Goal: Task Accomplishment & Management: Complete application form

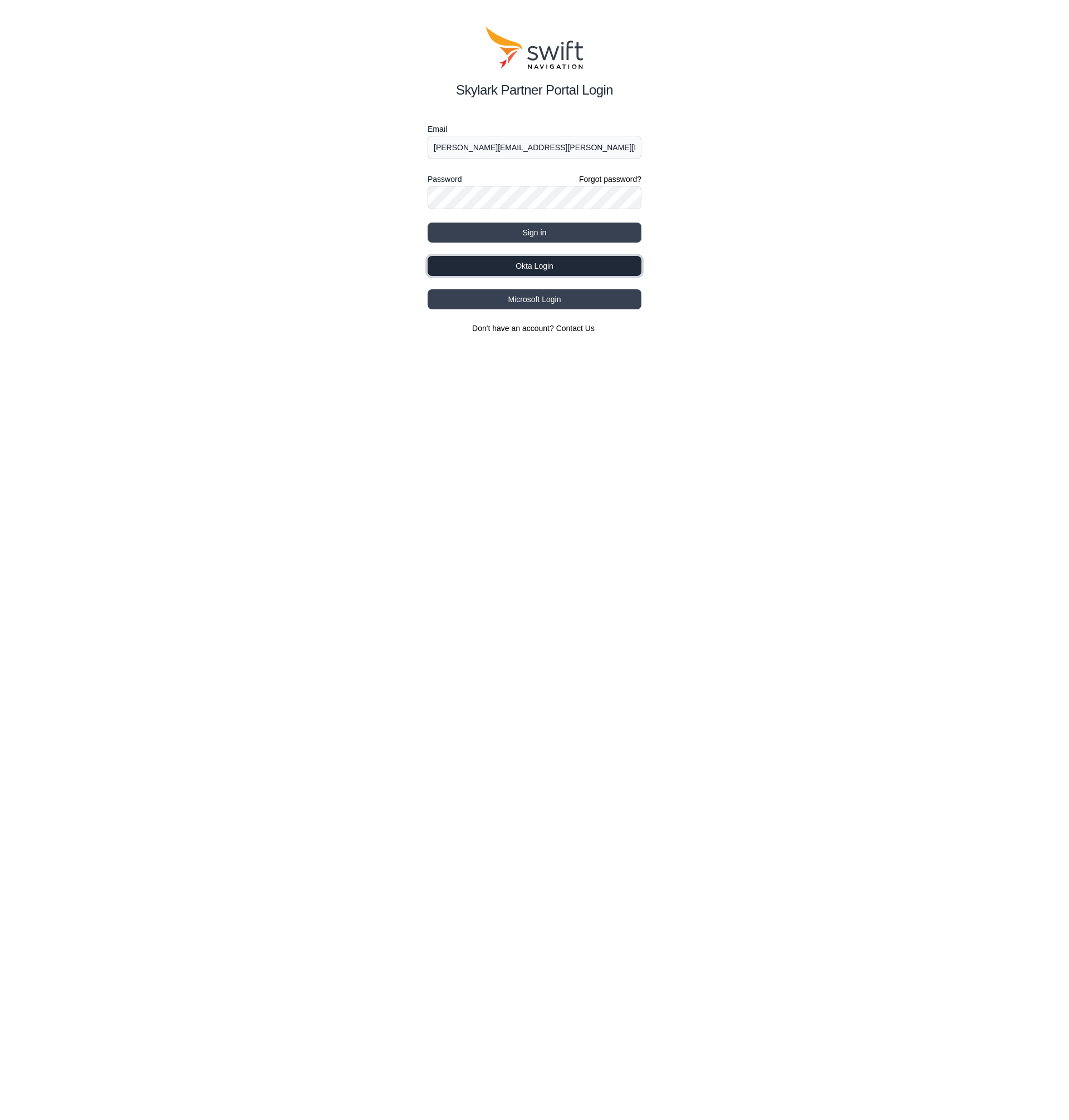
click at [563, 268] on button "Okta Login" at bounding box center [534, 266] width 214 height 20
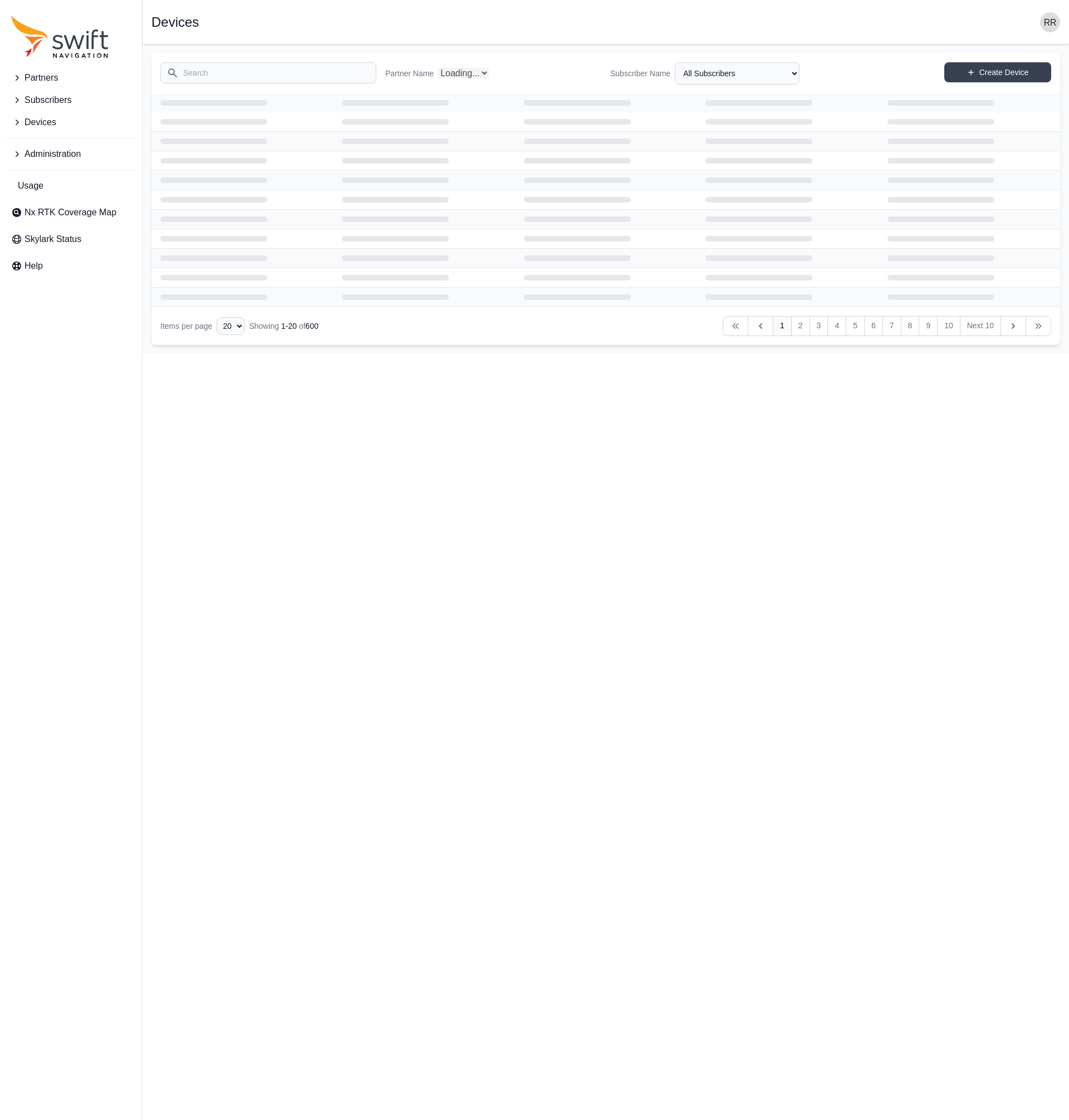
select select "Partner Name"
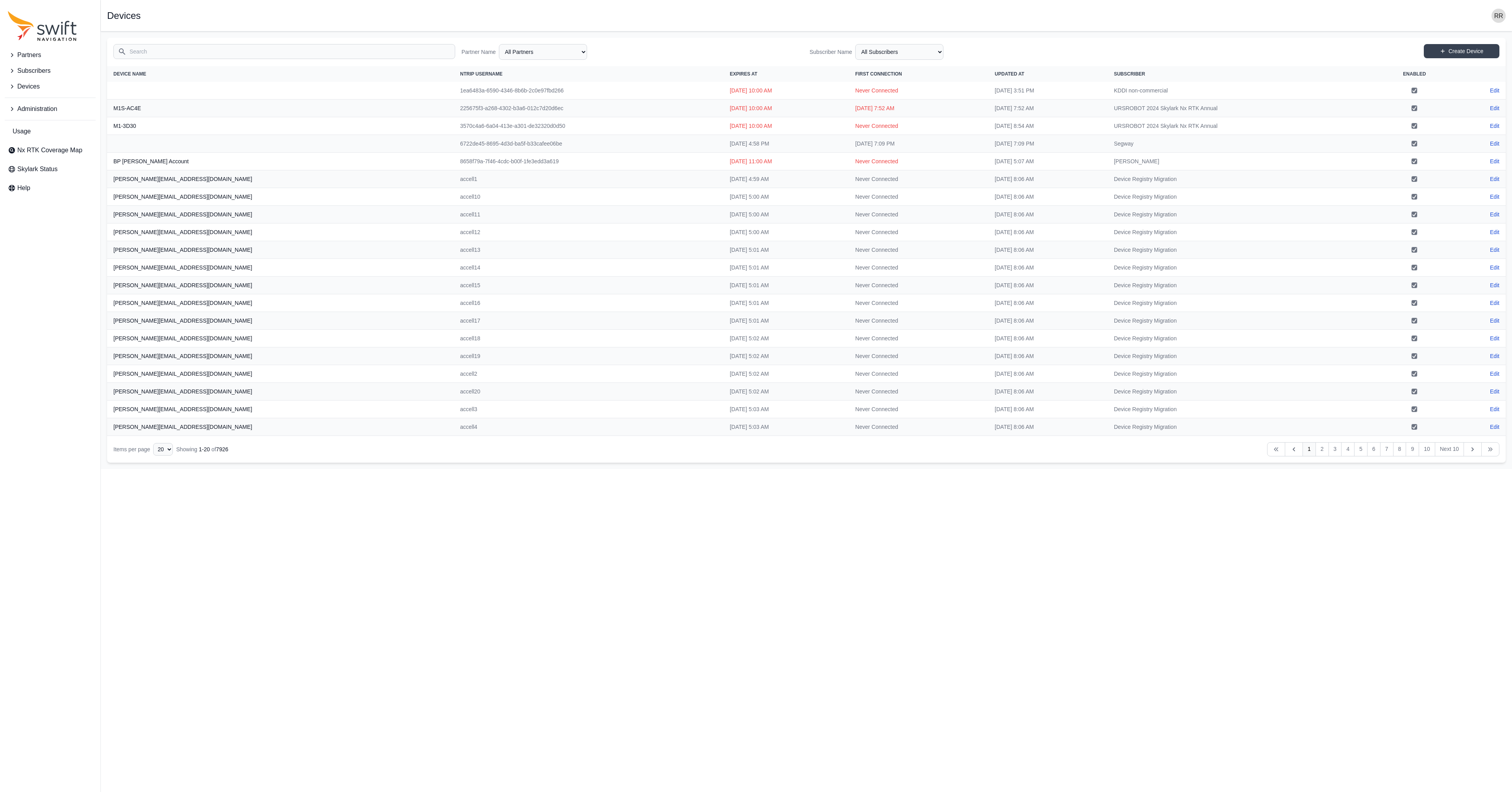
click at [15, 107] on icon "Sidenav" at bounding box center [11, 109] width 8 height 8
click at [36, 155] on span "Certificates" at bounding box center [29, 160] width 44 height 9
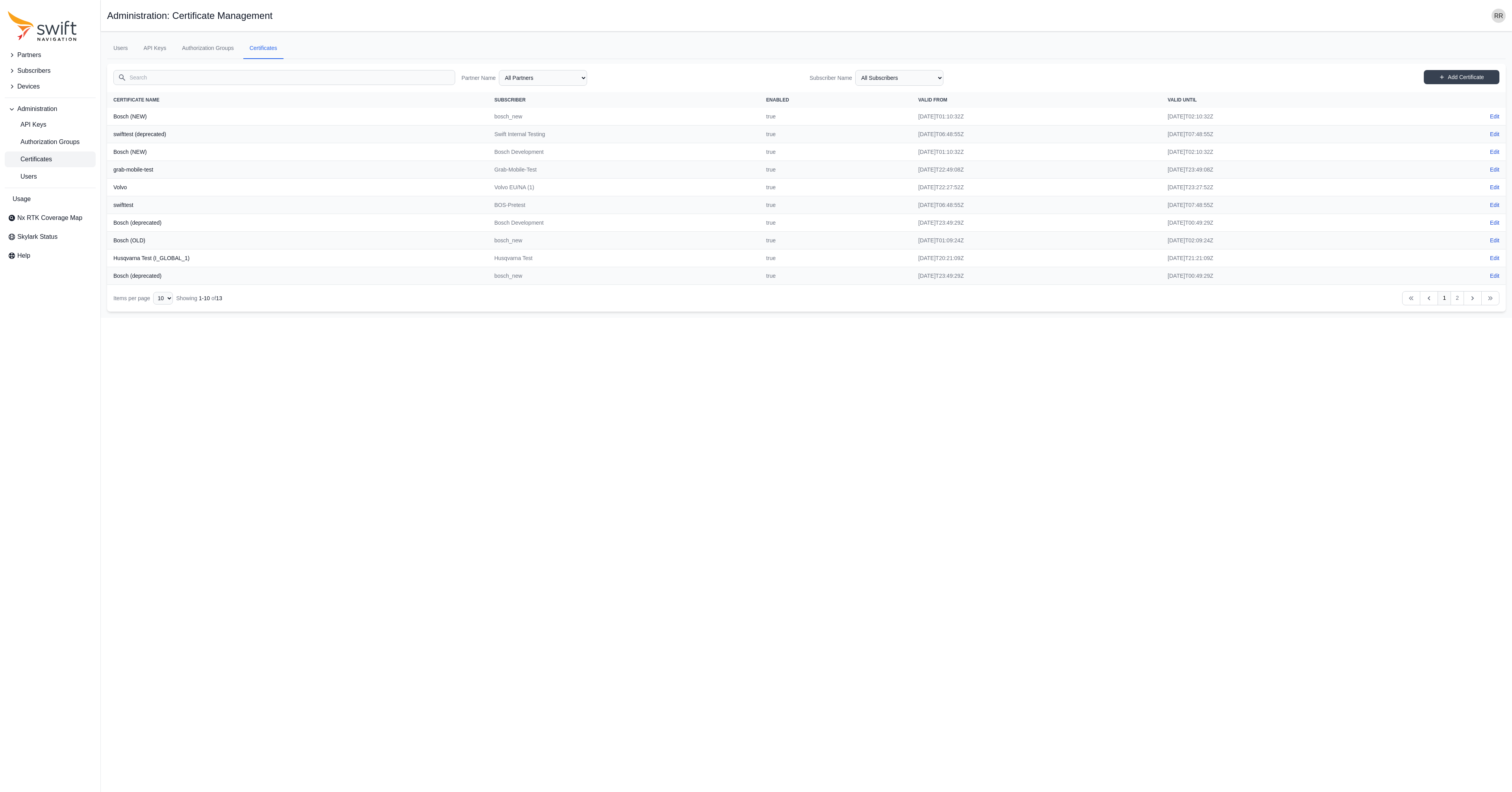
click at [755, 84] on div "Add Certificate" at bounding box center [1462, 77] width 76 height 16
click at [755, 77] on link "Add Certificate" at bounding box center [1462, 77] width 76 height 14
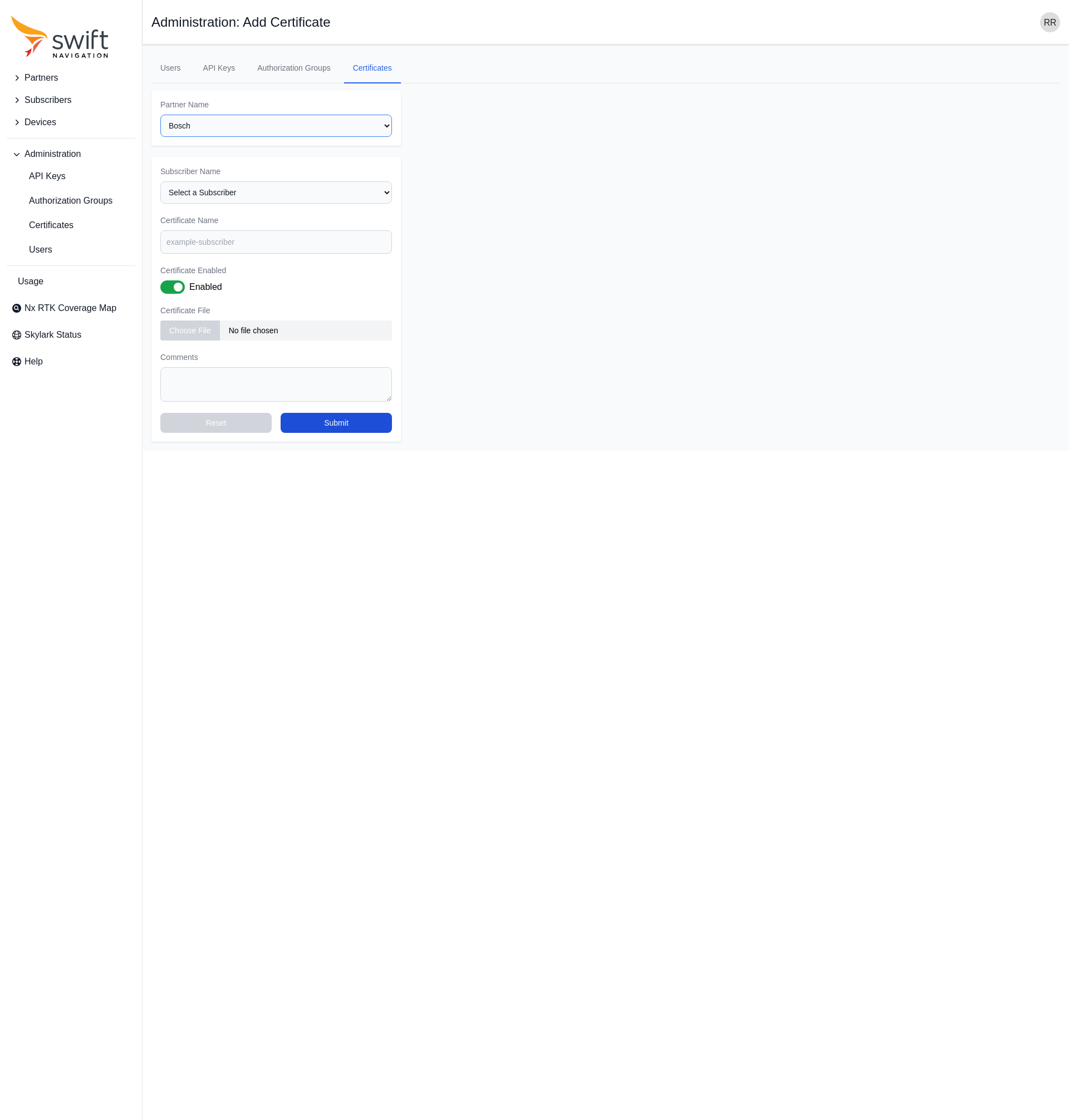
click option "Bosch" at bounding box center [0, 0] width 0 height 0
select select "e09e50b0-9e02-4a80-90da-74f8161d8cfb"
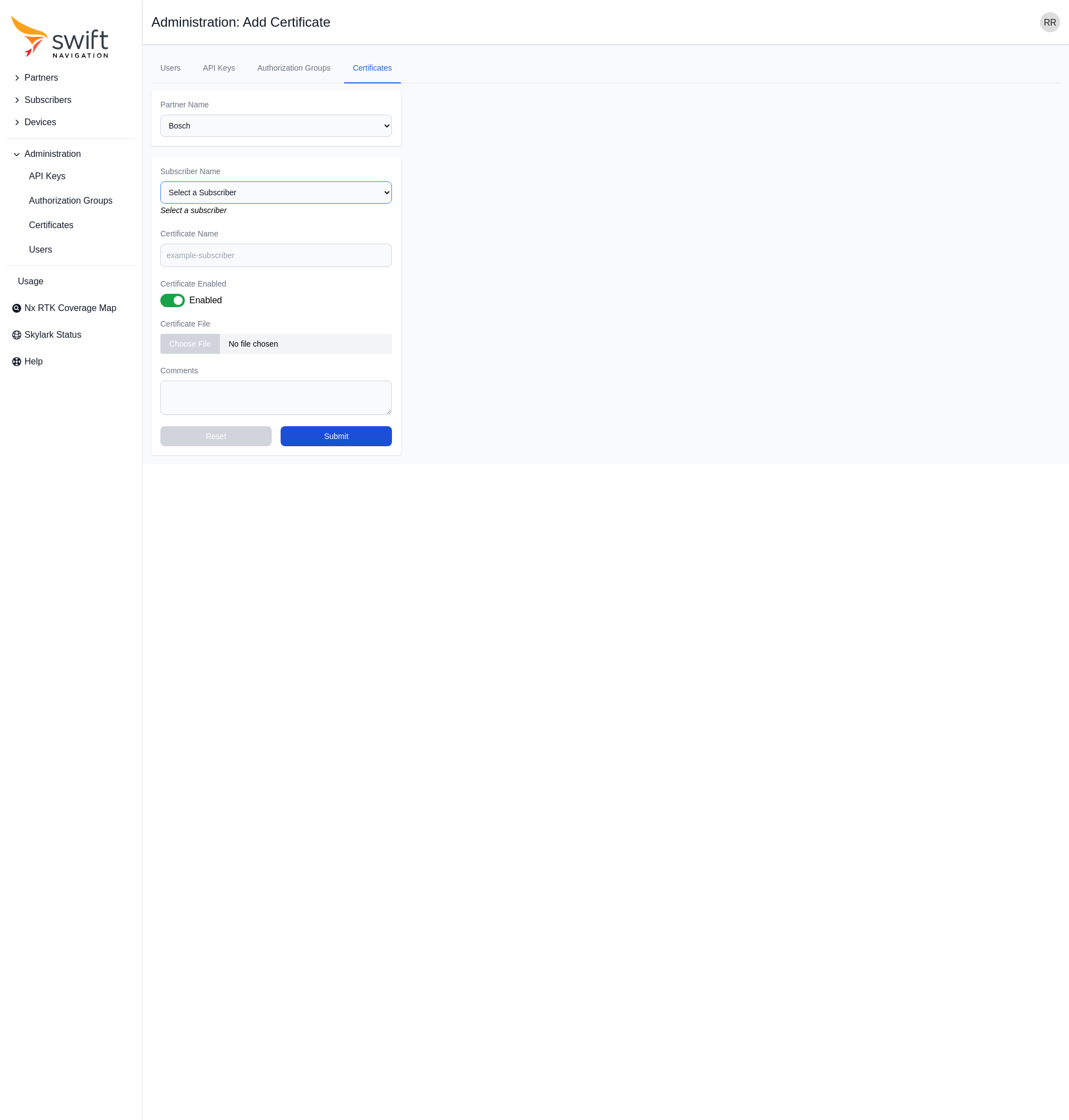
click at [160, 182] on select "Select a Subscriber Backend Tests Bosch Development bosch_new Volvo EU/NA Volvo…" at bounding box center [276, 192] width 232 height 22
select select "b43f0a7d-dd7d-4ae8-a927-b73cea2dd96c"
click option "Bosch Development" at bounding box center [0, 0] width 0 height 0
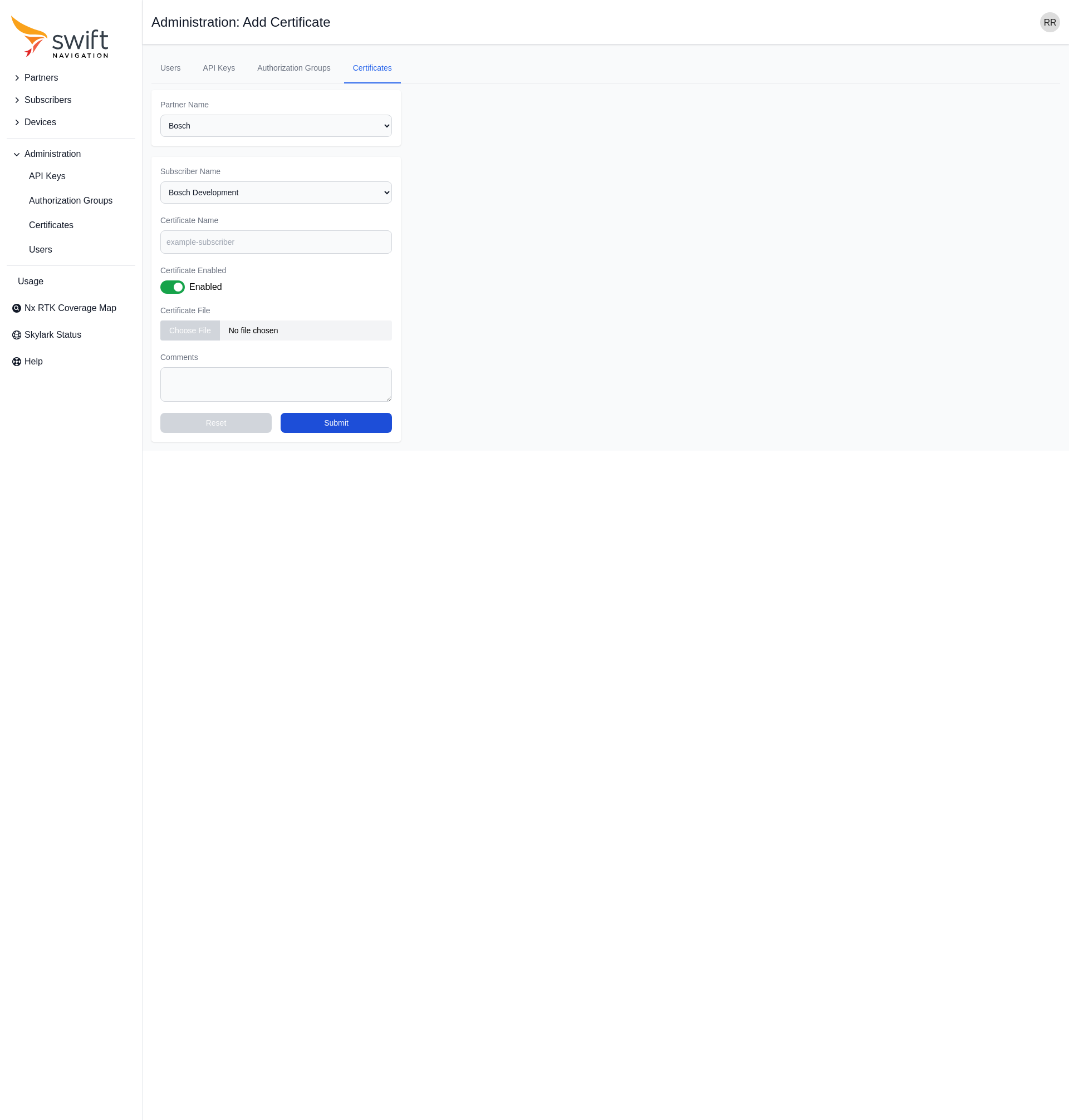
click at [162, 51] on main "Open sidebar Administration: Add Certificate Users API Keys Authorization Group…" at bounding box center [606, 248] width 926 height 407
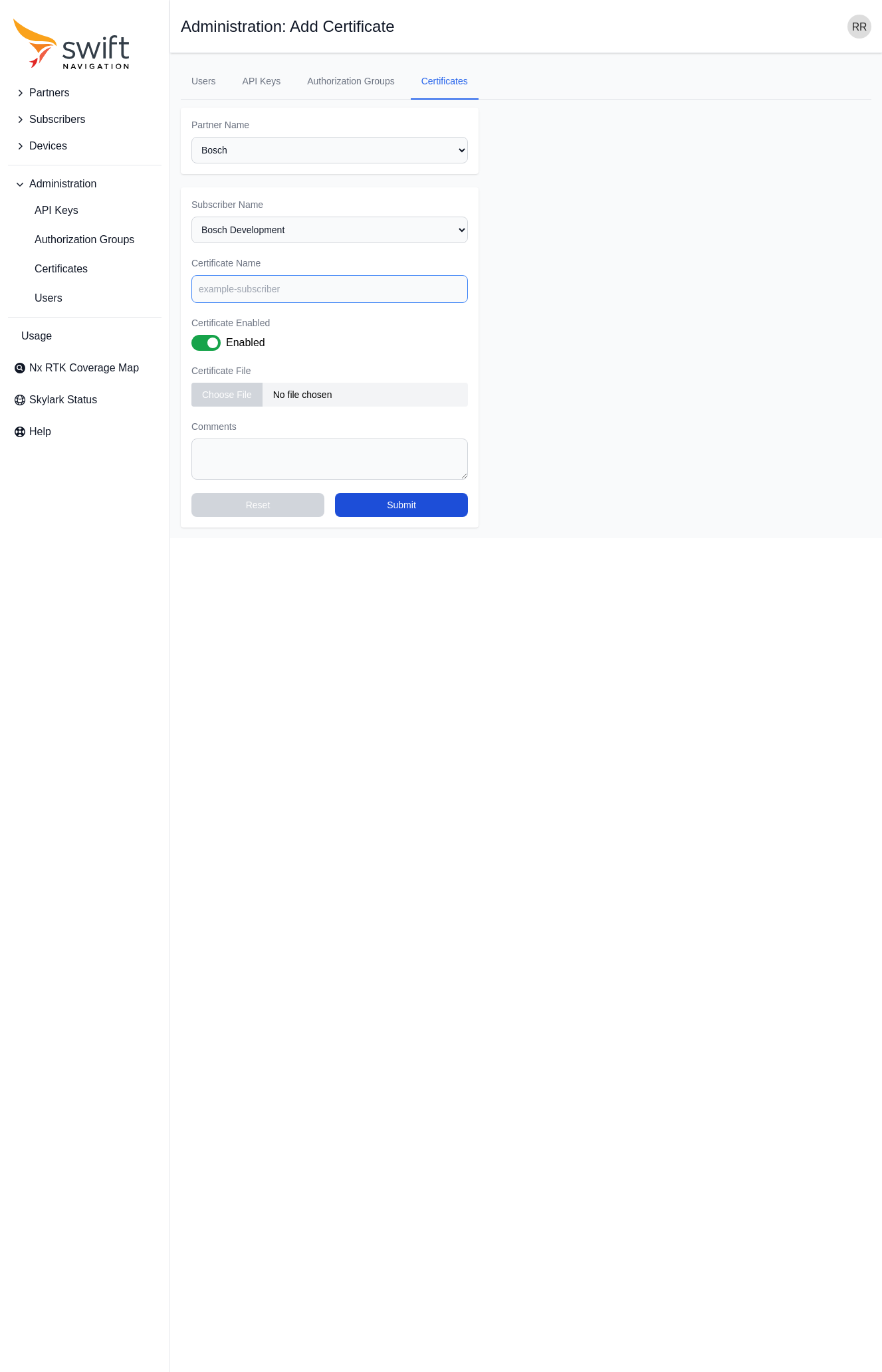
click at [267, 285] on input "Certificate Name" at bounding box center [329, 289] width 276 height 28
paste input "Bosch (NEW)"
click at [233, 289] on input "Bosch (NEW)" at bounding box center [329, 289] width 276 height 28
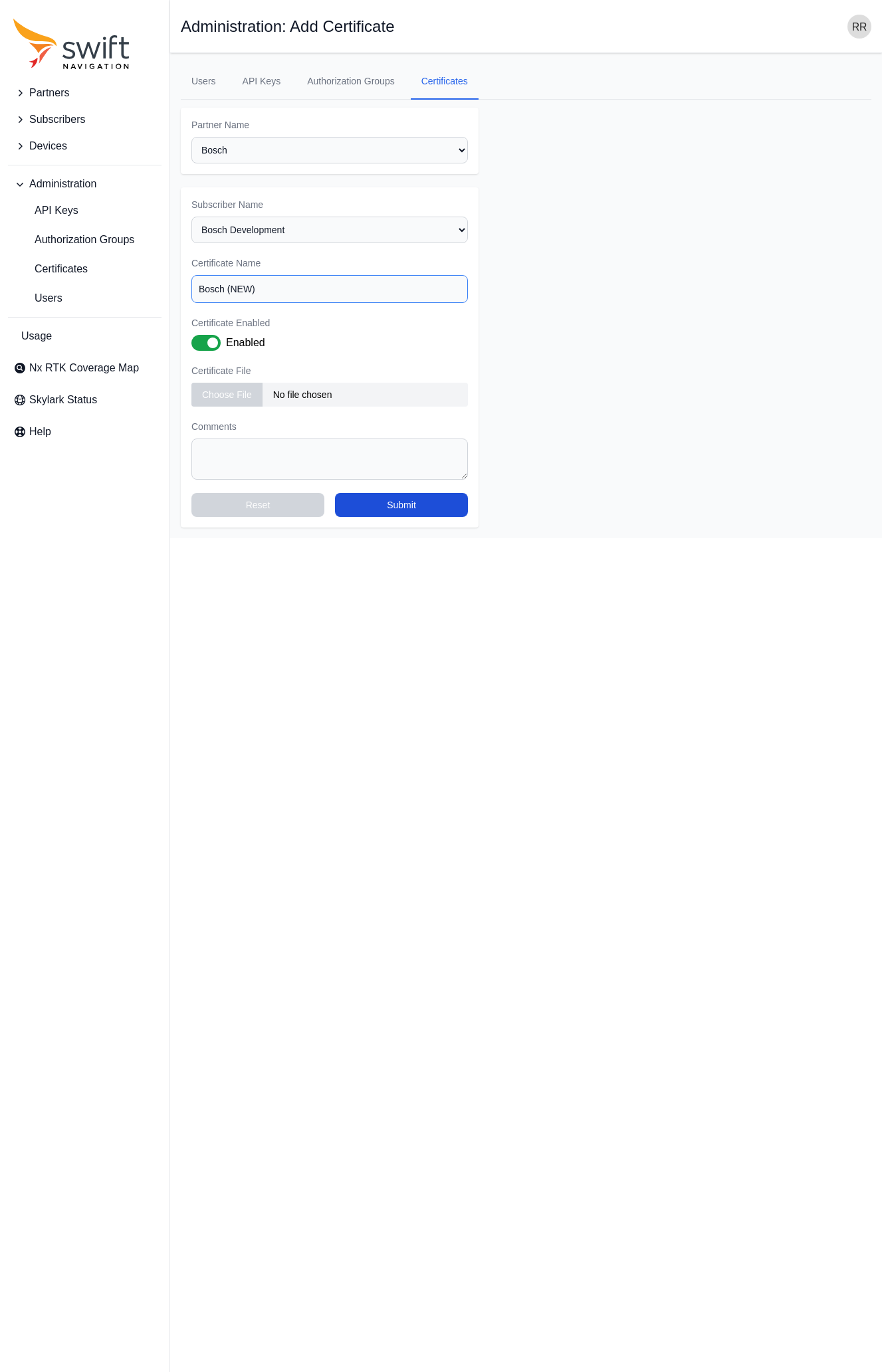
click at [245, 290] on input "Bosch (NEW)" at bounding box center [329, 289] width 276 height 28
click at [241, 291] on input "Bosch (NEW)" at bounding box center [329, 289] width 276 height 28
type input "Bosch ([GEOGRAPHIC_DATA])"
click at [715, 187] on form "Partner Name Select a Partner AlpsAlpine Asensing Bad Elf Bench Mark Equipment …" at bounding box center [525, 318] width 691 height 420
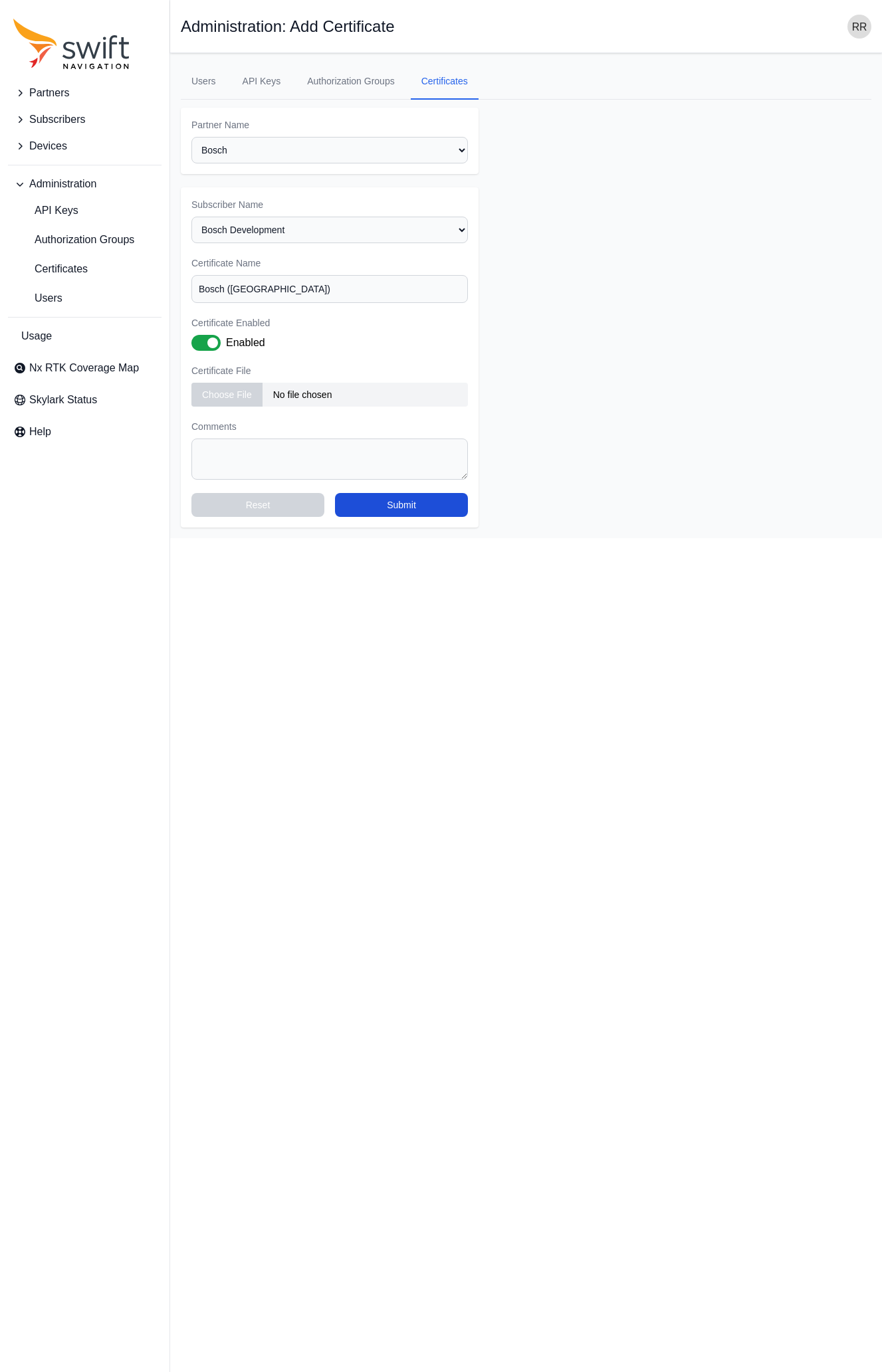
type input "C:\fakepath\client.crt"
click at [687, 189] on form "Partner Name Select a Partner AlpsAlpine Asensing Bad Elf Bench Mark Equipment …" at bounding box center [525, 318] width 691 height 420
click at [734, 428] on form "Partner Name Select a Partner AlpsAlpine Asensing Bad Elf Bench Mark Equipment …" at bounding box center [525, 318] width 691 height 420
click at [293, 450] on textarea "Comments" at bounding box center [329, 460] width 276 height 42
paste textarea "Reference: CLDAPPS-2299"
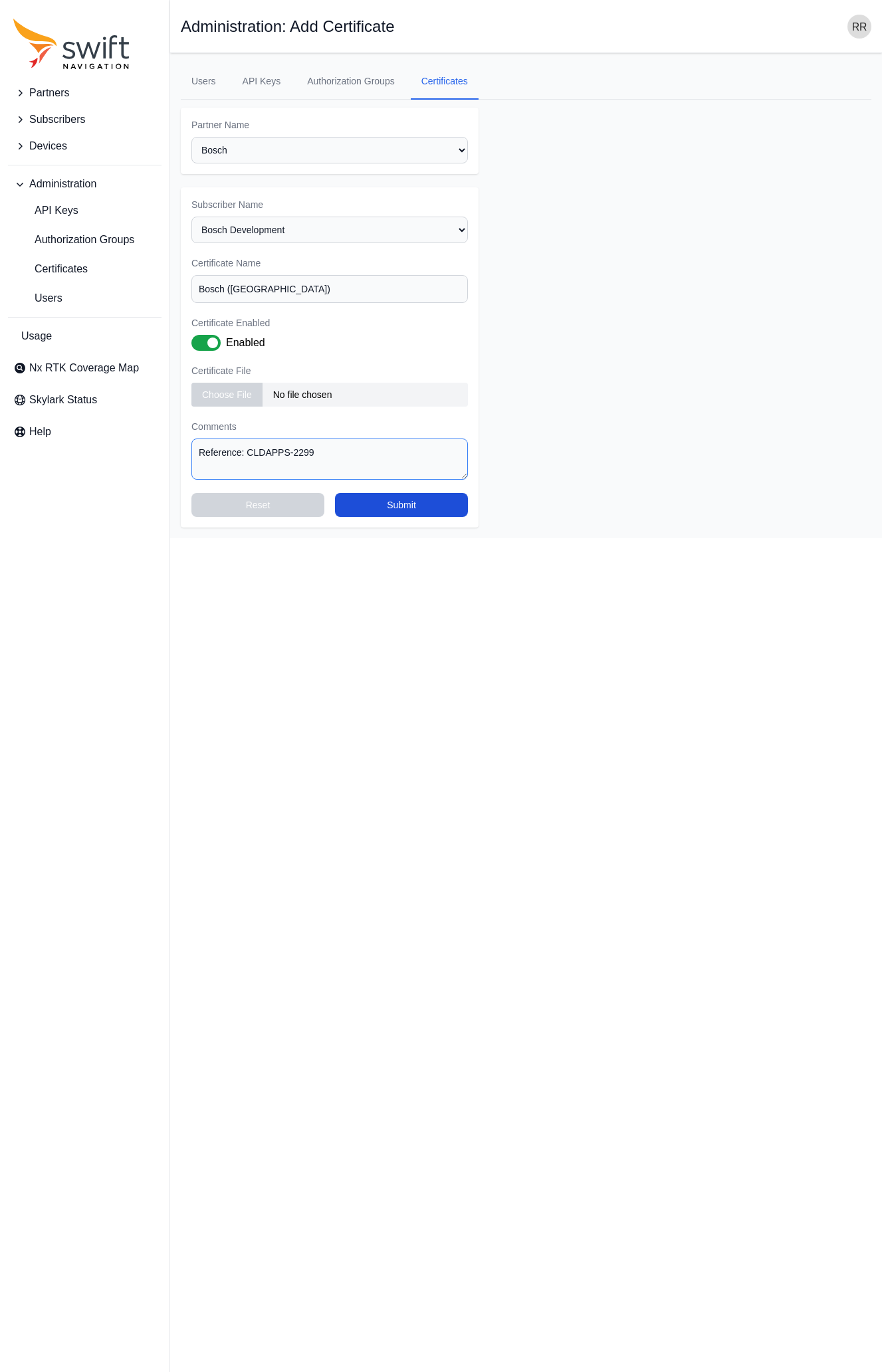
type textarea "Reference: CLDAPPS-2299"
click at [362, 508] on button "Submit" at bounding box center [401, 505] width 133 height 24
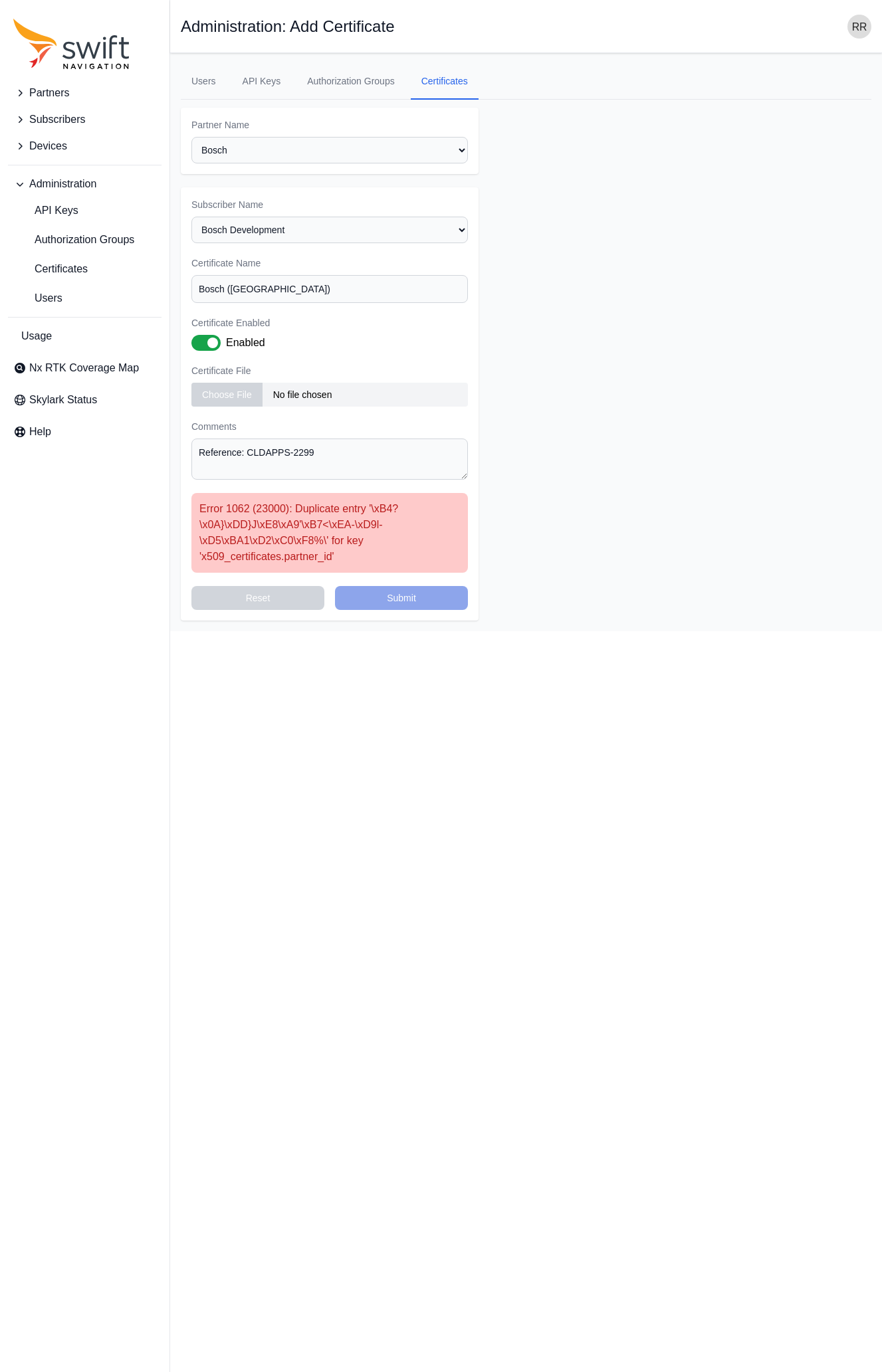
click at [400, 602] on div "Reset Submit" at bounding box center [329, 598] width 276 height 24
click at [191, 217] on select "Select a Subscriber Backend Tests Bosch Development bosch_new Volvo EU/NA Volvo…" at bounding box center [329, 230] width 276 height 27
select select "975d8786-9359-43ab-aeb9-437643dfed1f"
click option "bosch_new" at bounding box center [0, 0] width 0 height 0
click at [411, 604] on div "Reset Submit" at bounding box center [329, 598] width 276 height 24
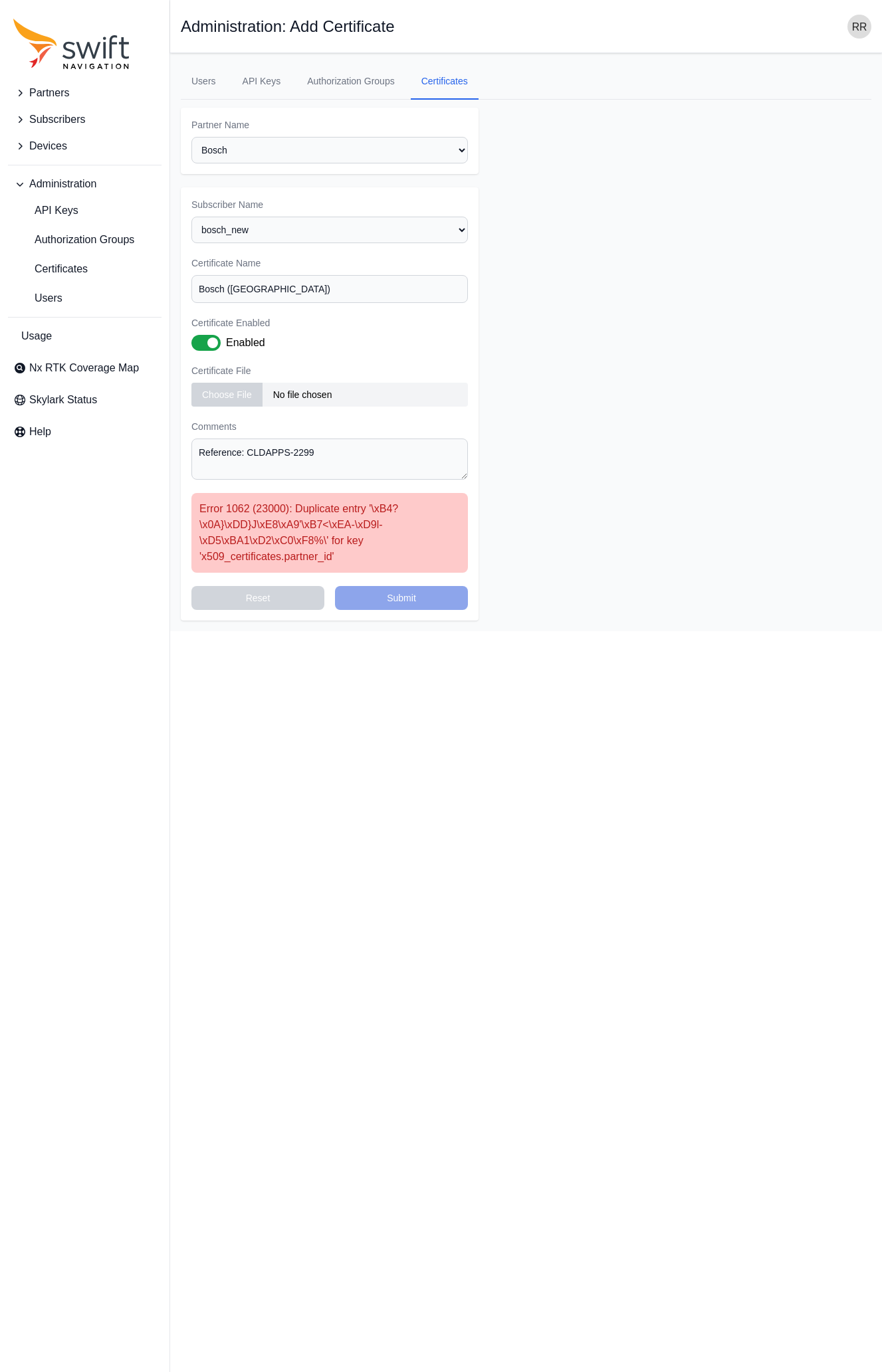
click at [357, 584] on div "Subscriber Name Select a Subscriber Backend Tests Bosch Development bosch_new V…" at bounding box center [329, 403] width 298 height 433
click at [645, 324] on form "Partner Name Select a Partner AlpsAlpine Asensing Bad Elf Bench Mark Equipment …" at bounding box center [525, 365] width 691 height 513
click at [386, 631] on html "Partners Subscribers Devices Administration API Keys Authorization Groups Certi…" at bounding box center [441, 315] width 882 height 631
click at [287, 631] on html "Partners Subscribers Devices Administration API Keys Authorization Groups Certi…" at bounding box center [441, 315] width 882 height 631
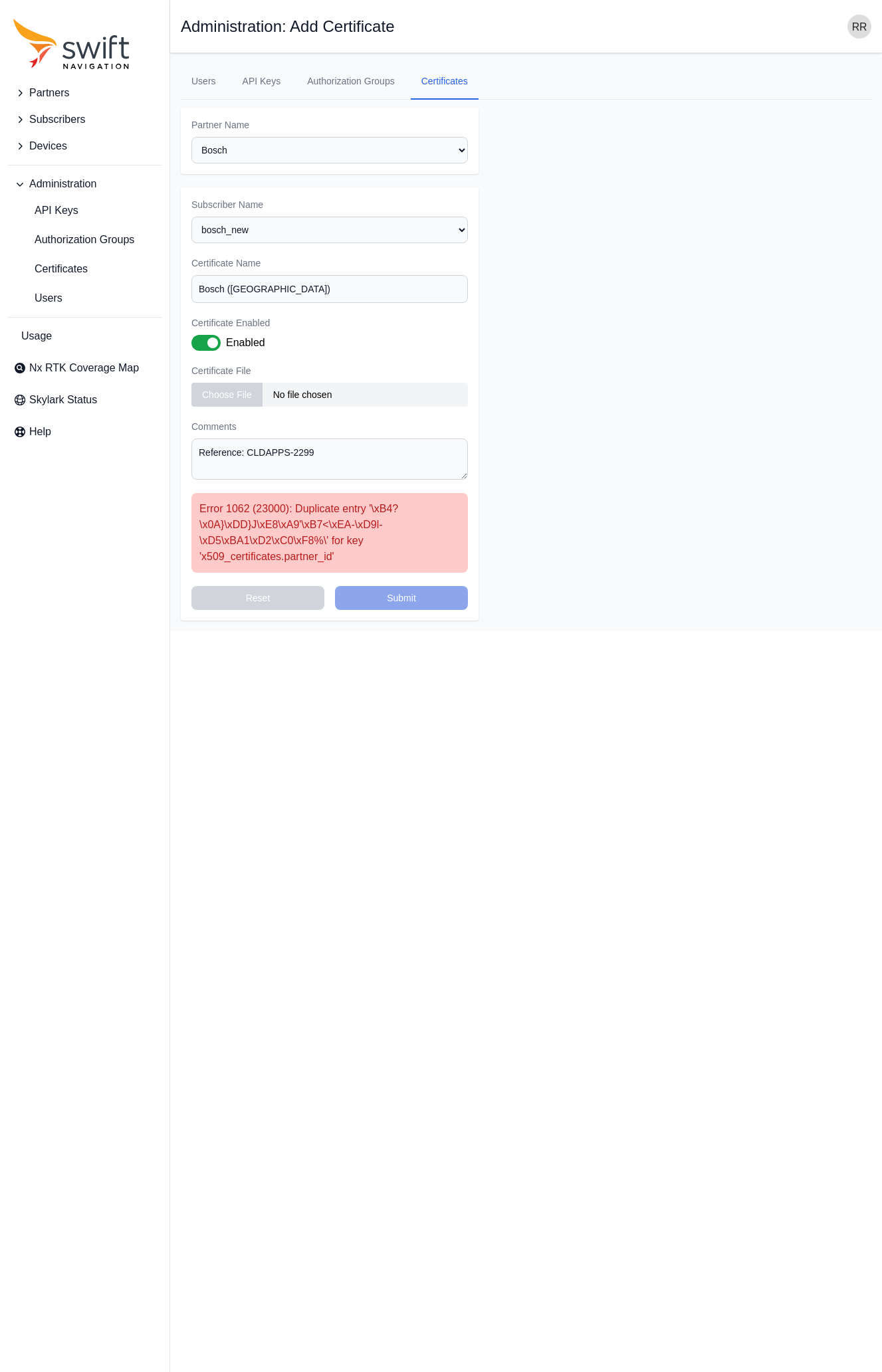
click at [405, 583] on div "Subscriber Name Select a Subscriber Backend Tests Bosch Development bosch_new V…" at bounding box center [329, 403] width 298 height 433
click at [399, 597] on div "Reset Submit" at bounding box center [329, 598] width 276 height 24
click at [399, 606] on div "Reset Submit" at bounding box center [329, 598] width 276 height 24
click at [353, 631] on html "Partners Subscribers Devices Administration API Keys Authorization Groups Certi…" at bounding box center [441, 315] width 882 height 631
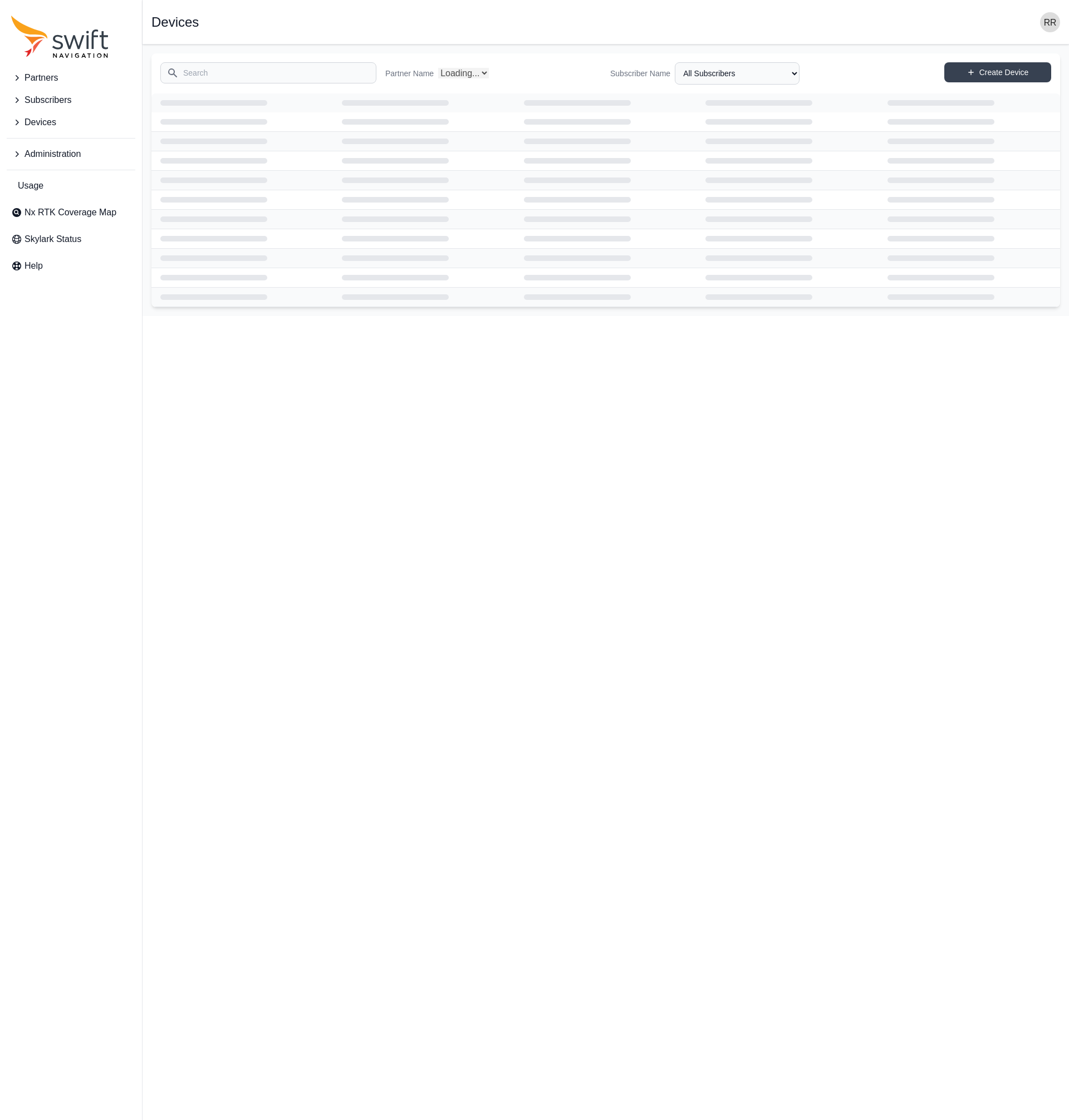
select select "Partner Name"
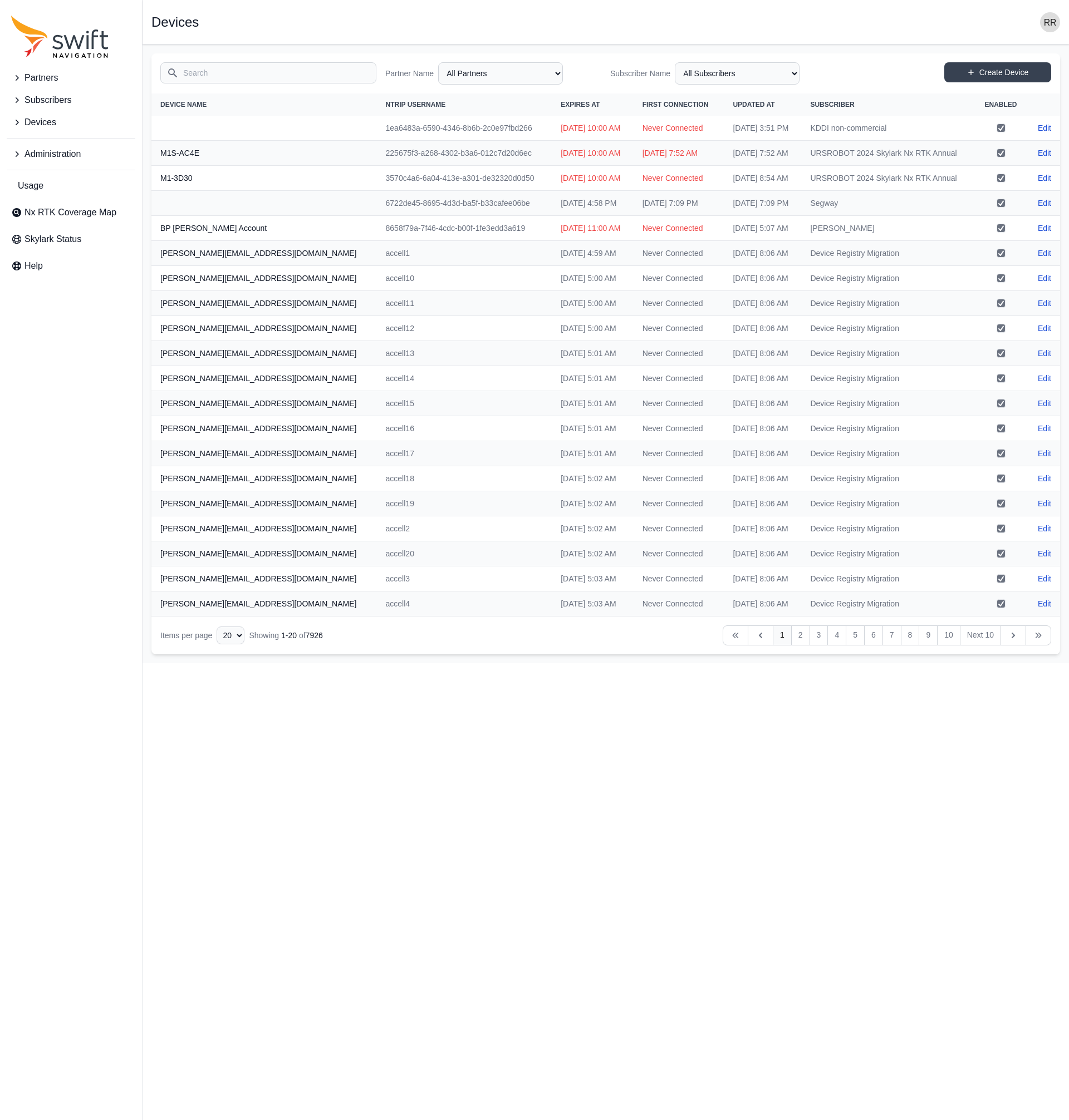
click at [20, 149] on button "Administration" at bounding box center [71, 153] width 129 height 22
click at [56, 222] on span "Certificates" at bounding box center [41, 226] width 62 height 13
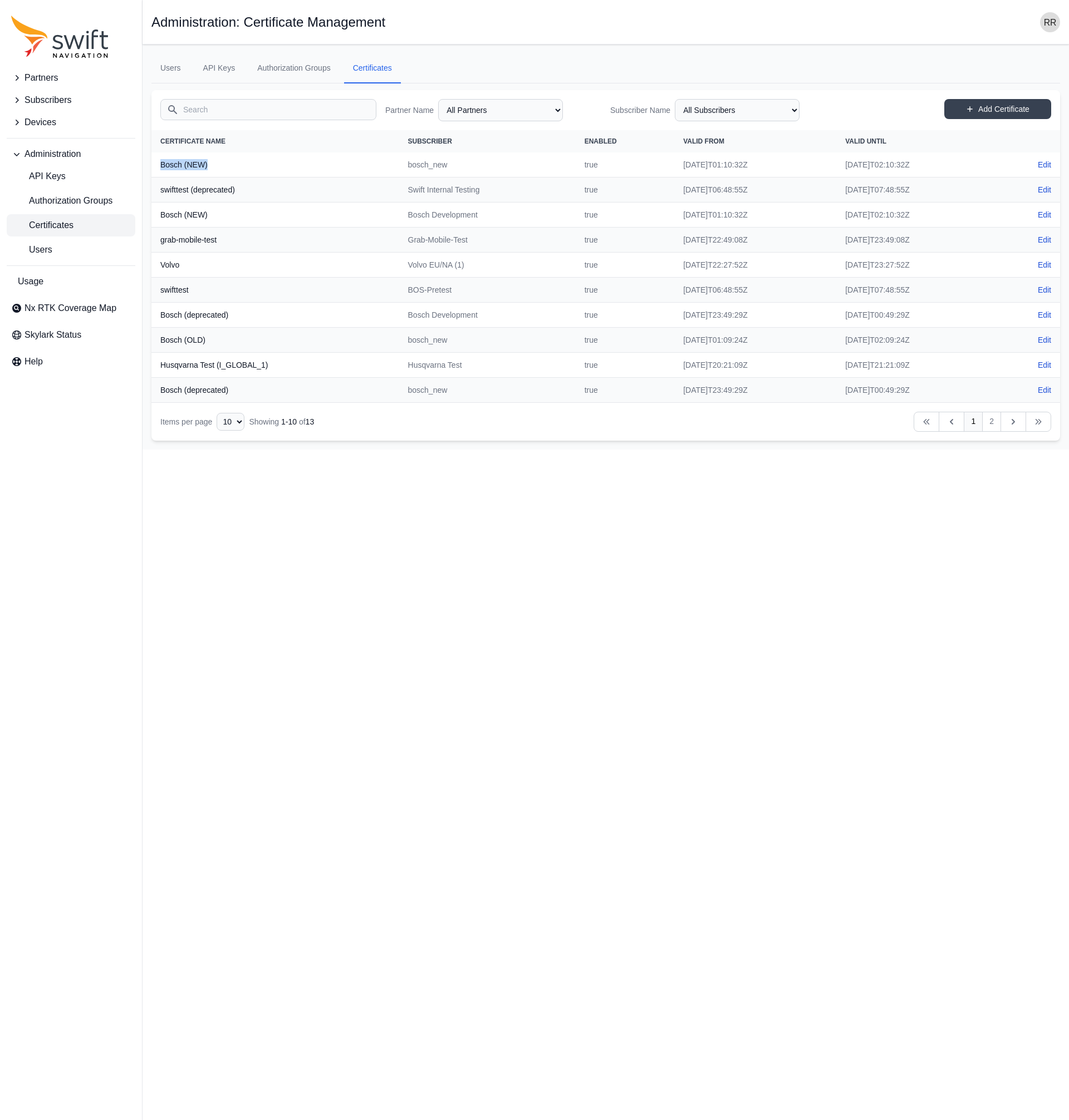
drag, startPoint x: 232, startPoint y: 170, endPoint x: 154, endPoint y: 158, distance: 78.9
click at [154, 158] on th "Bosch (NEW)" at bounding box center [275, 165] width 248 height 25
copy th "Bosch (NEW)"
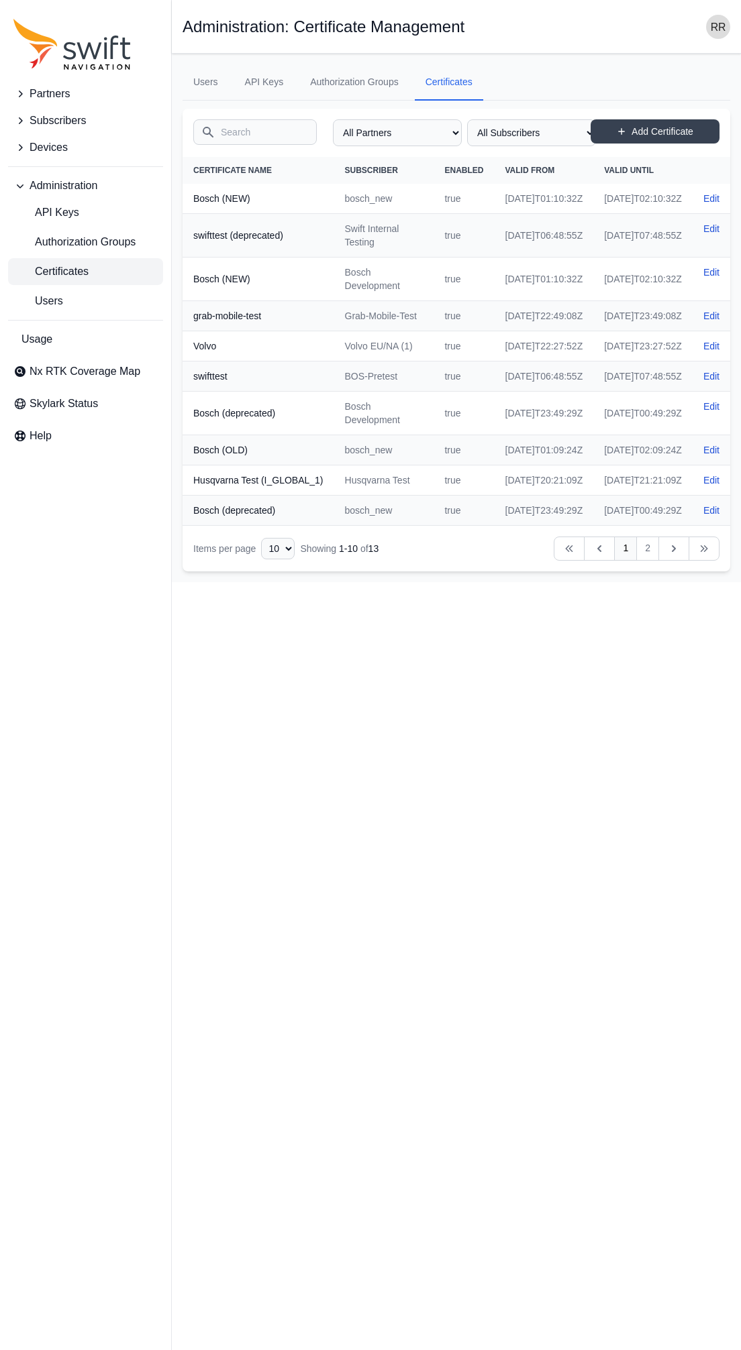
click at [492, 582] on html "Partners Subscribers Devices Administration API Keys Authorization Groups Certi…" at bounding box center [370, 291] width 741 height 582
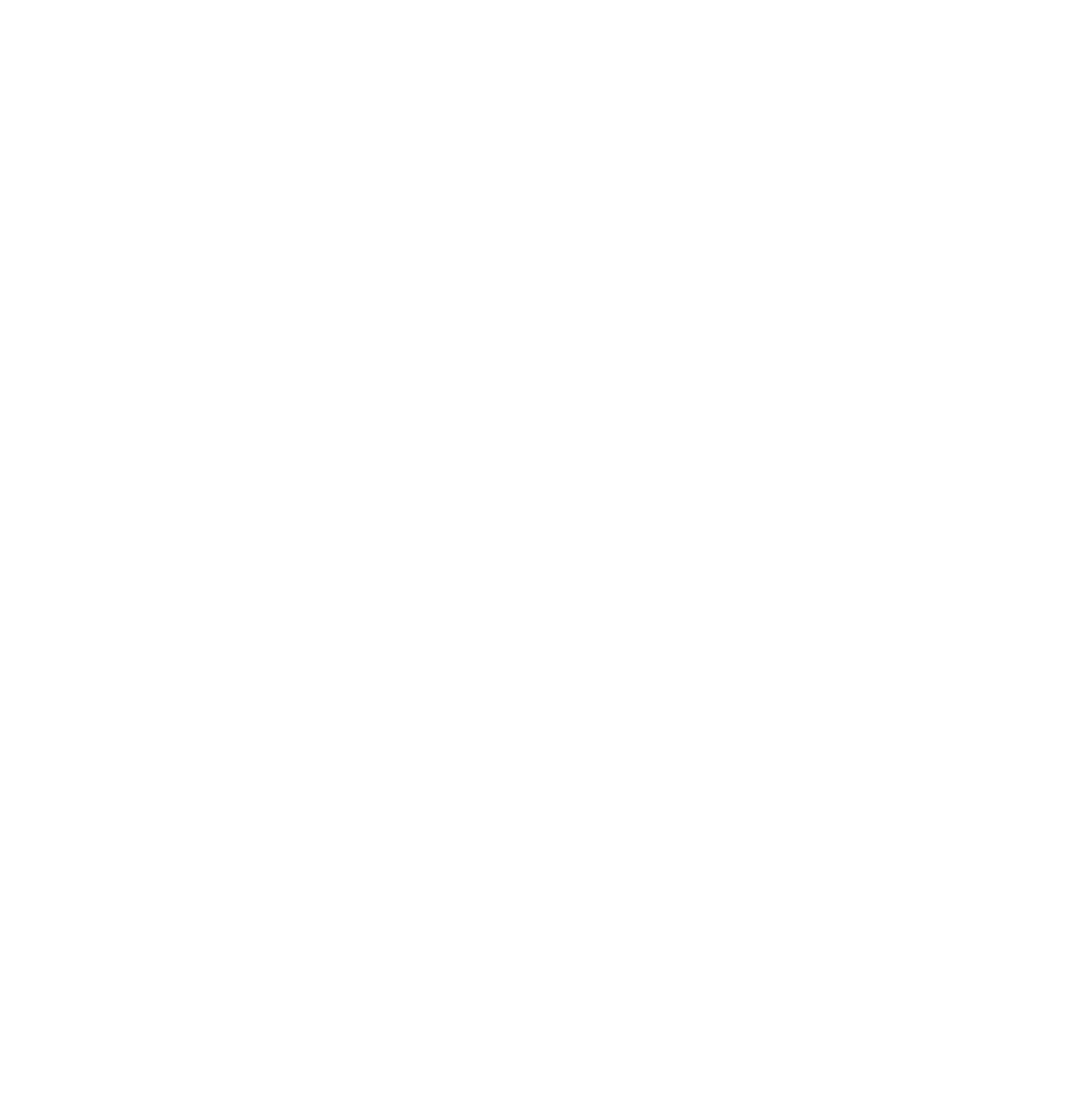
select select
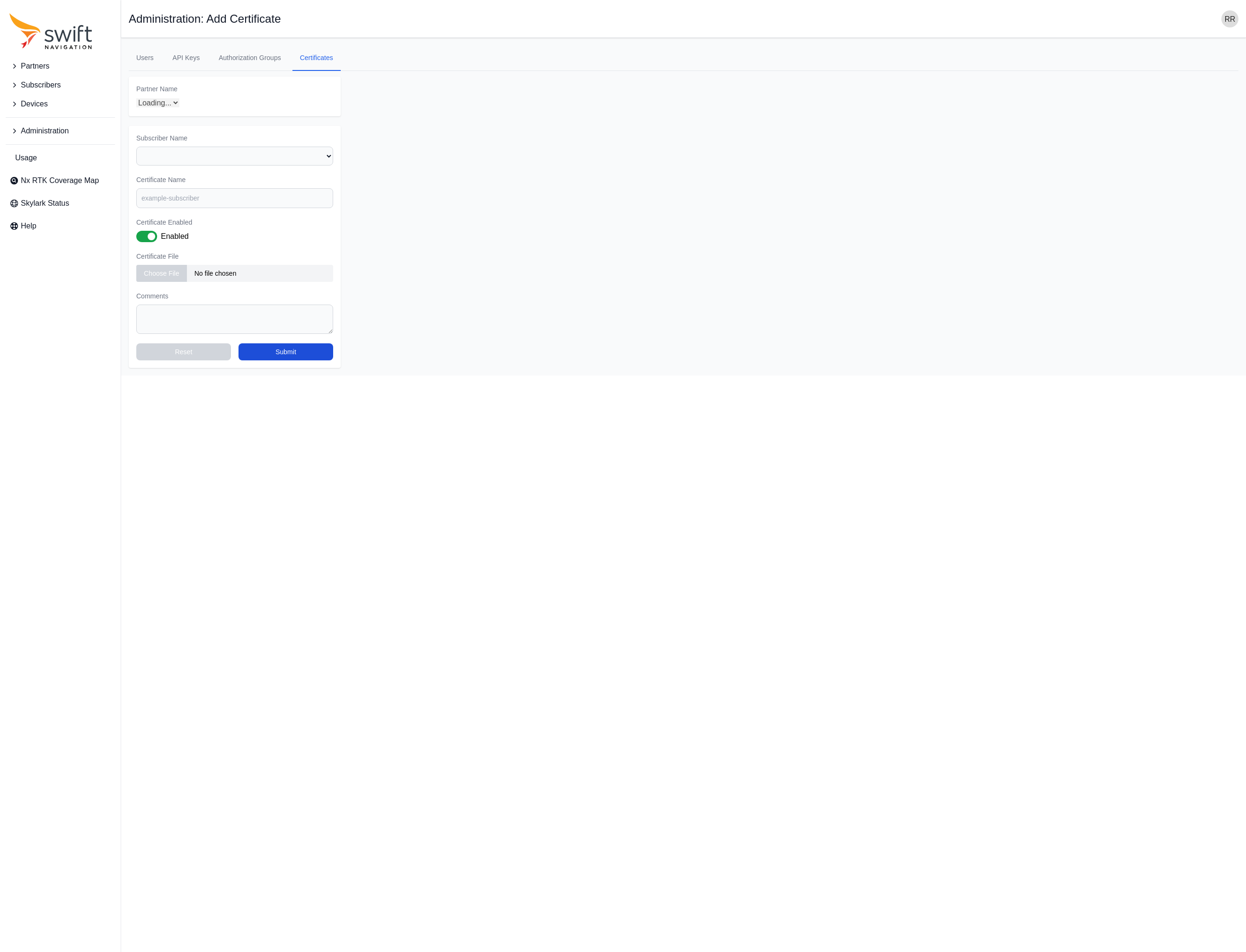
select select "e09e50b0-9e02-4a80-90da-74f8161d8cfb"
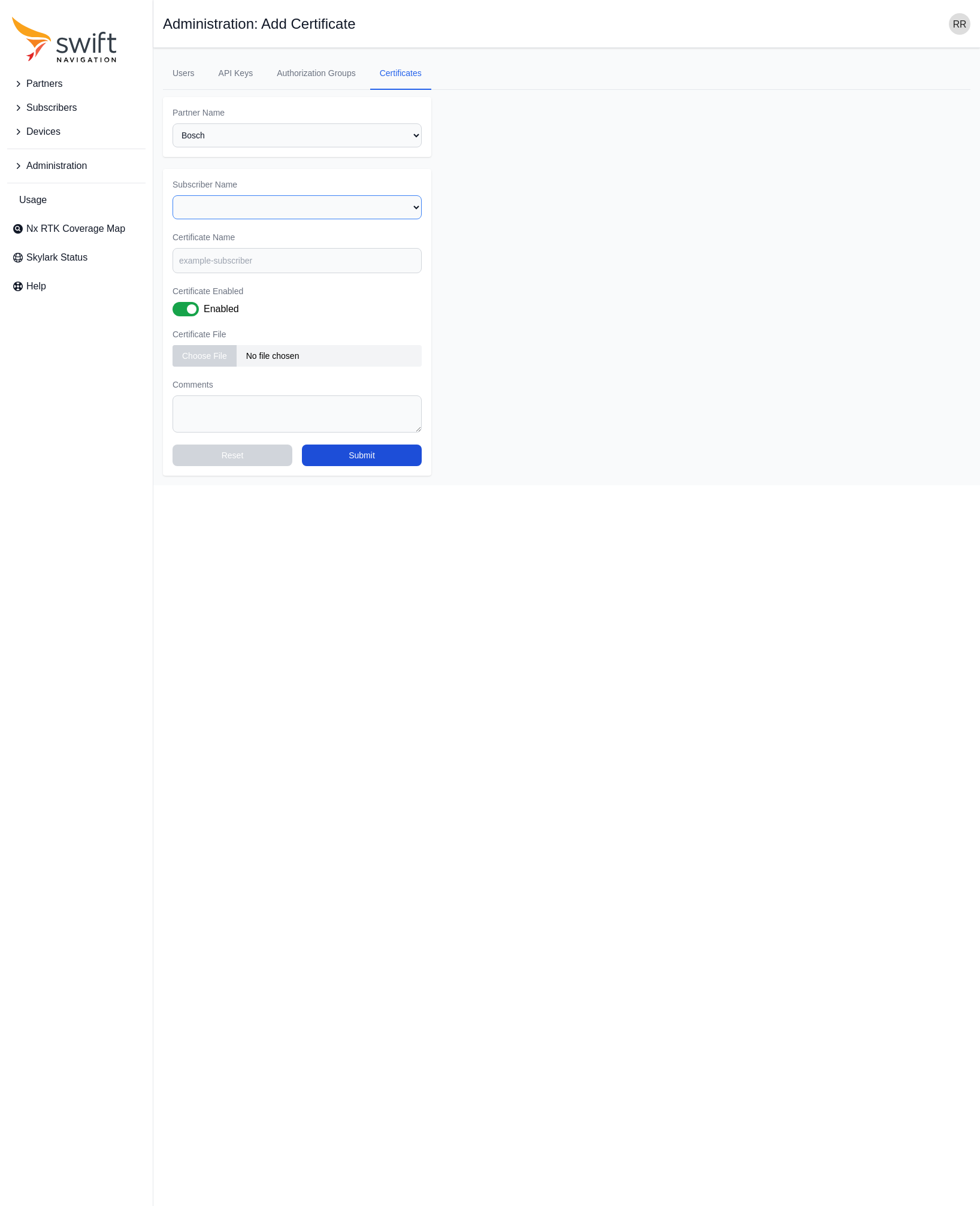
select select "975d8786-9359-43ab-aeb9-437643dfed1f"
click option "bosch_new" at bounding box center [0, 0] width 0 height 0
click at [254, 258] on input "Certificate Name" at bounding box center [297, 261] width 249 height 25
paste input "Bosch ([GEOGRAPHIC_DATA])"
type input "Bosch ([GEOGRAPHIC_DATA])"
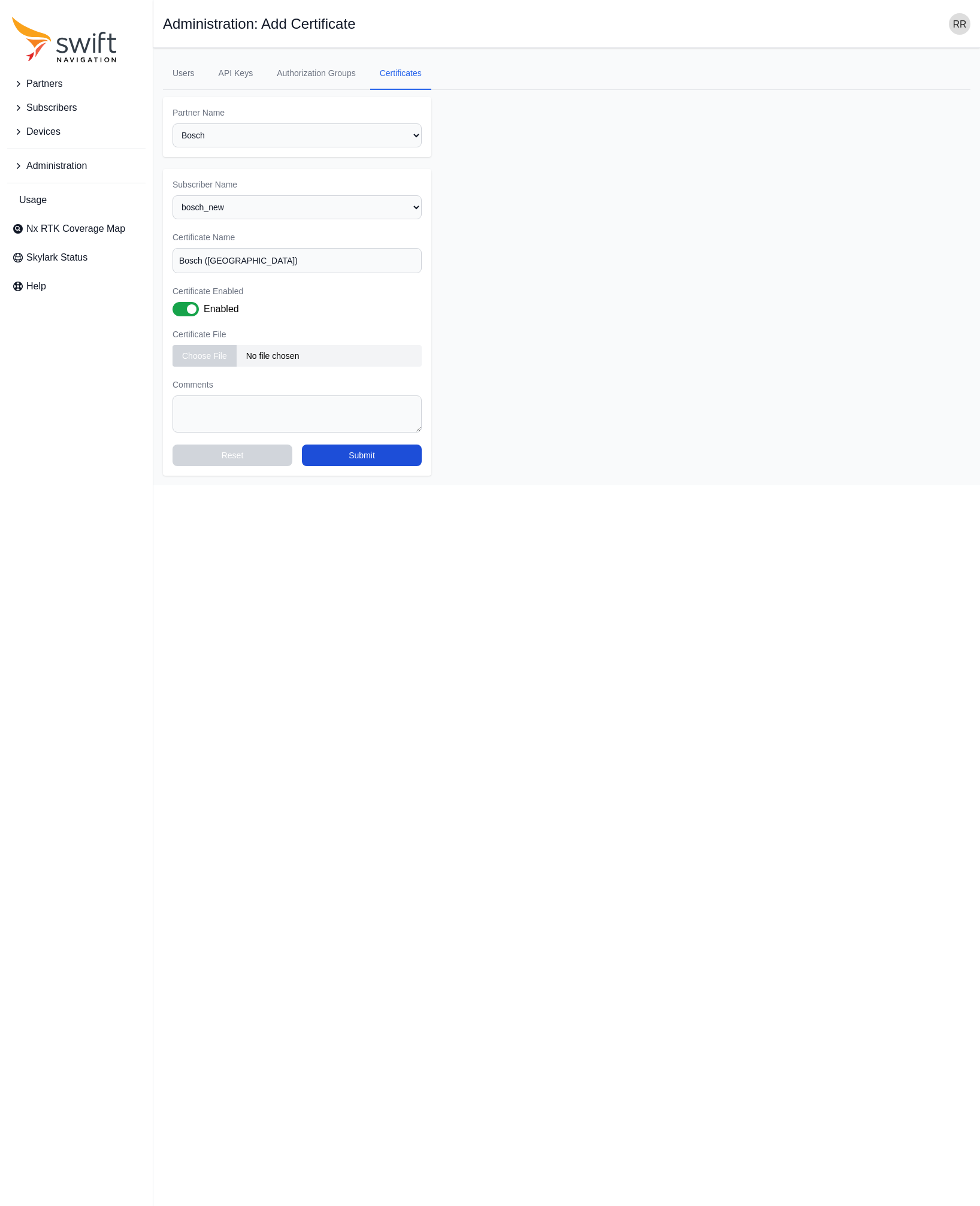
type input "C:\fakepath\client.crt"
click at [212, 406] on textarea "Comments" at bounding box center [297, 415] width 249 height 38
paste textarea "https://swift-nav.atlassian.net/browse/CLDAPPS-2299"
click at [248, 419] on textarea "Reference: https://swift-nav.atlassian.net/browse/CLDAPPS-2299" at bounding box center [297, 415] width 249 height 38
drag, startPoint x: 224, startPoint y: 410, endPoint x: 437, endPoint y: 403, distance: 213.1
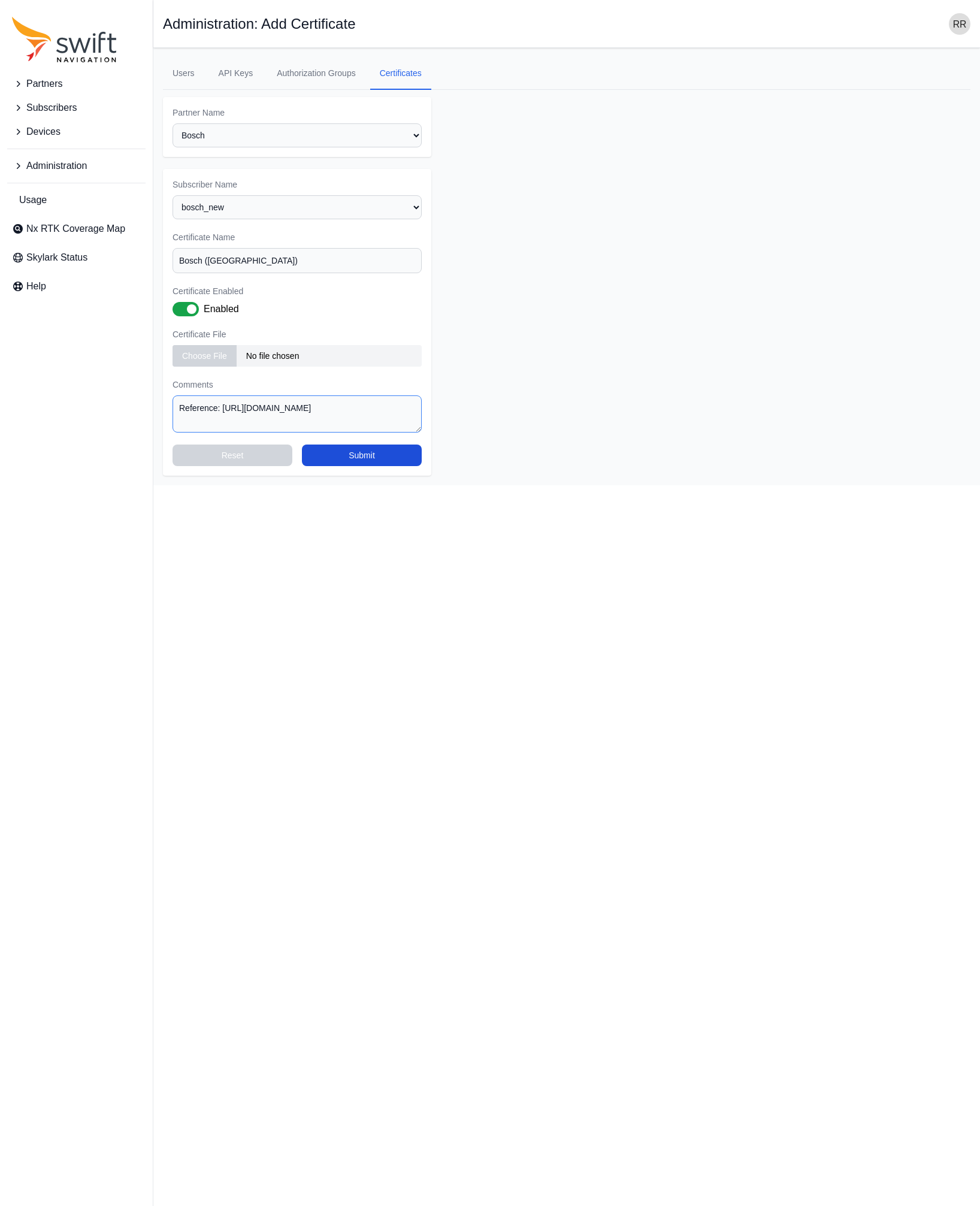
click at [422, 403] on textarea "Reference: https://swift-nav.atlassian.net/browse/CLDAPPS-2299" at bounding box center [297, 415] width 249 height 38
type textarea "Reference: CLDAPPS-2299"
click at [386, 458] on button "Submit" at bounding box center [362, 456] width 120 height 21
select select "e09e50b0-9e02-4a80-90da-74f8161d8cfb"
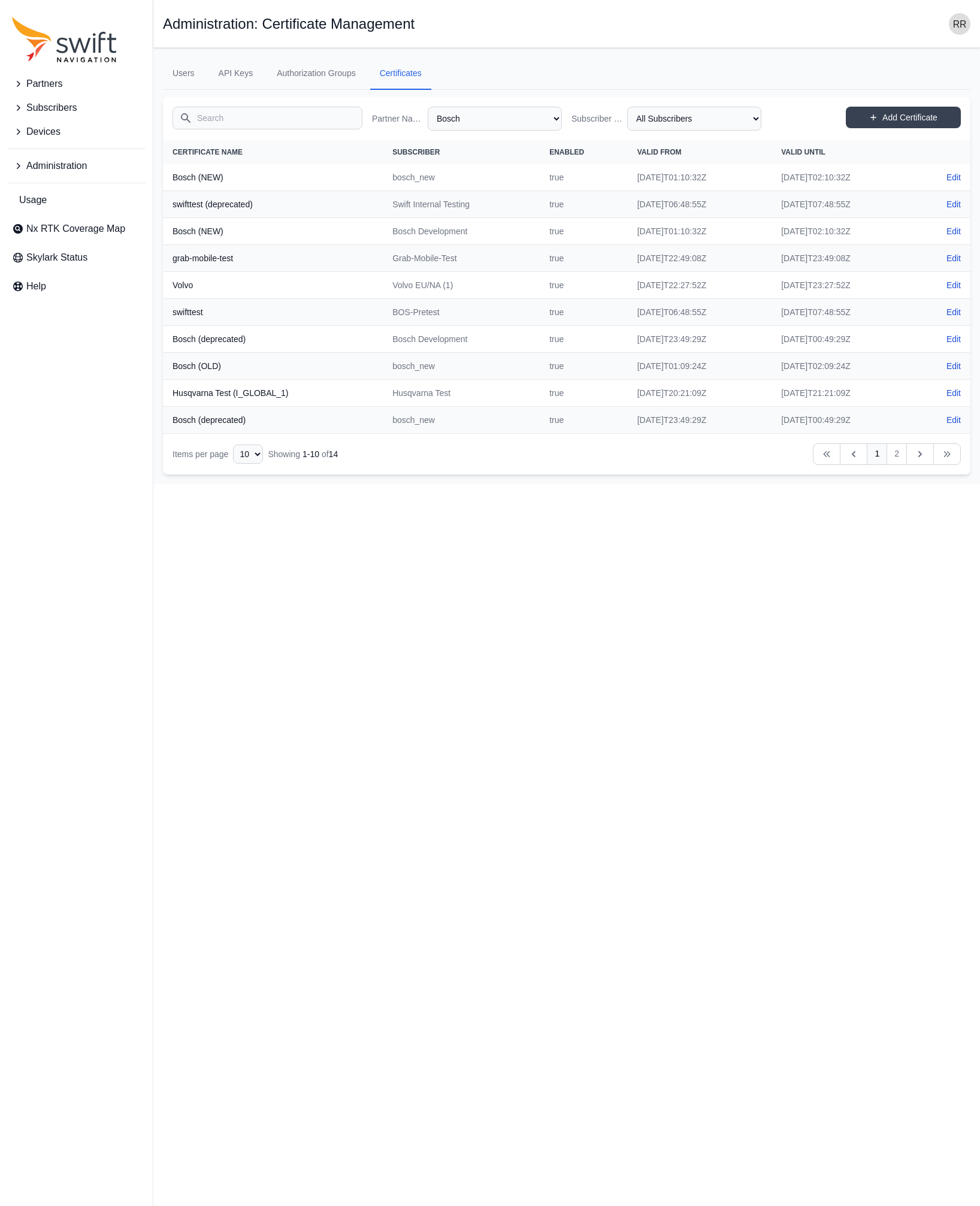
click at [328, 272] on th "grab-mobile-test" at bounding box center [272, 258] width 220 height 27
click at [496, 228] on td "Bosch Development" at bounding box center [462, 231] width 157 height 27
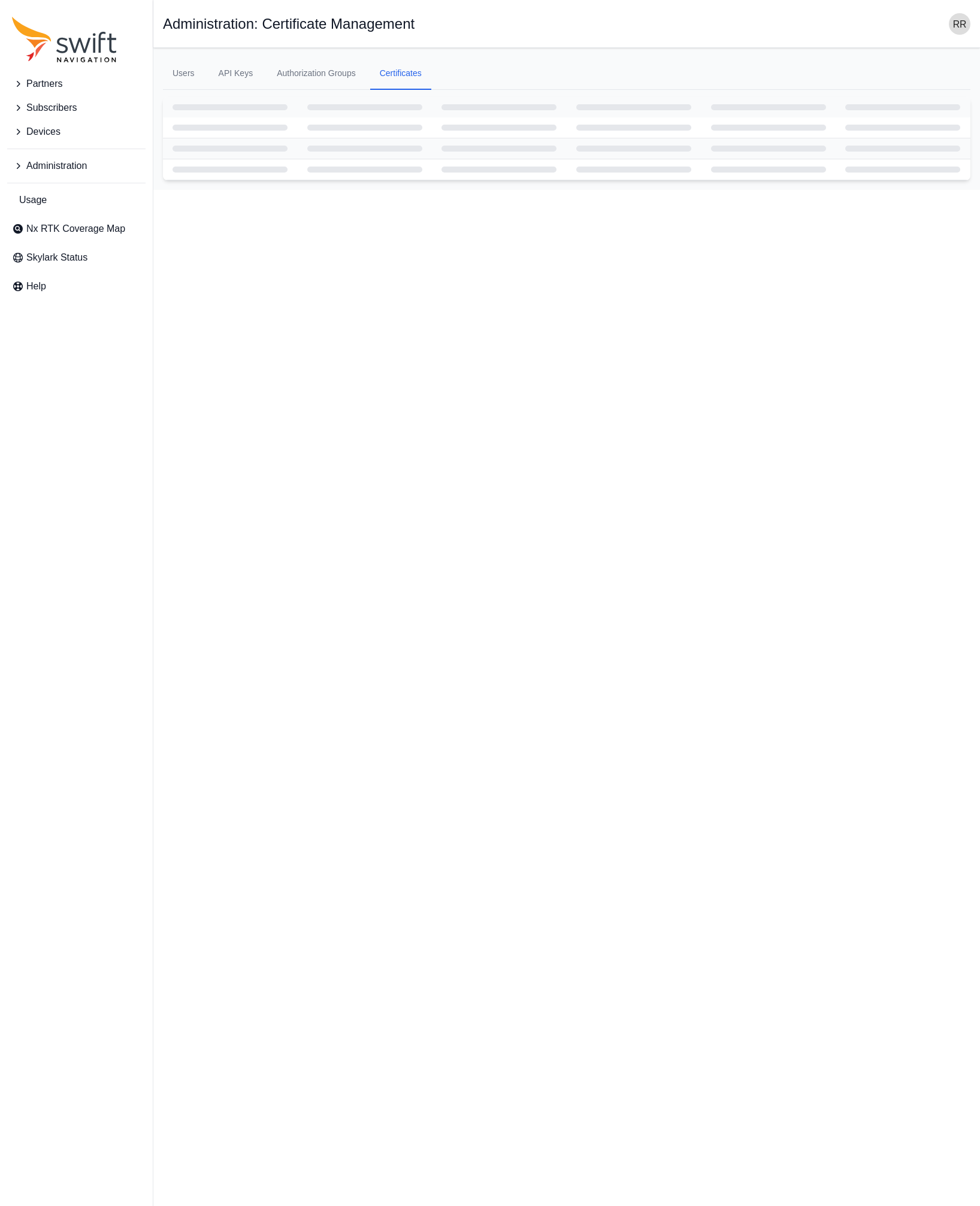
select select
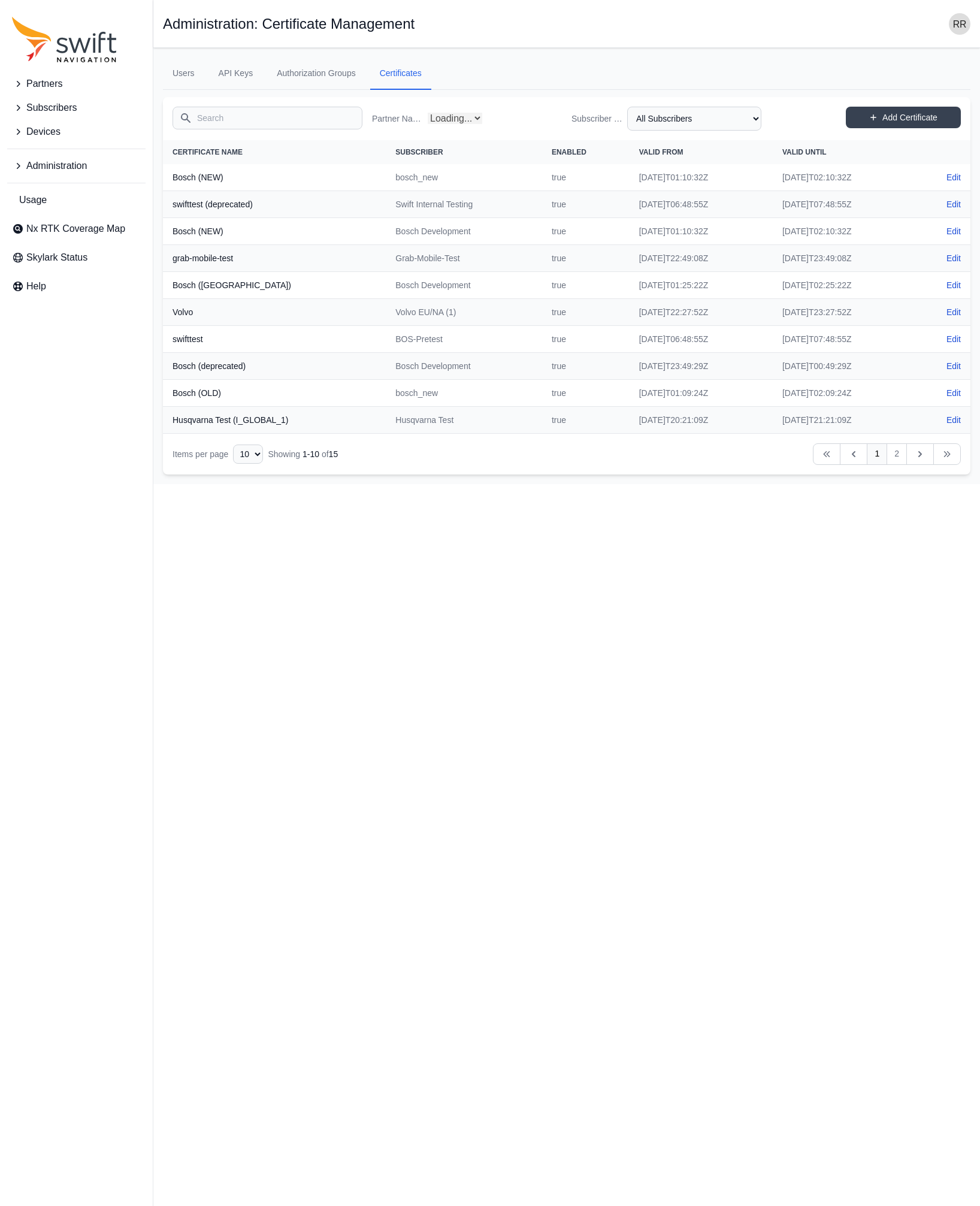
select select "e09e50b0-9e02-4a80-90da-74f8161d8cfb"
drag, startPoint x: 255, startPoint y: 281, endPoint x: 164, endPoint y: 290, distance: 91.4
click at [164, 290] on th "Bosch ([GEOGRAPHIC_DATA])" at bounding box center [274, 286] width 223 height 27
copy th "Bosch ([GEOGRAPHIC_DATA])"
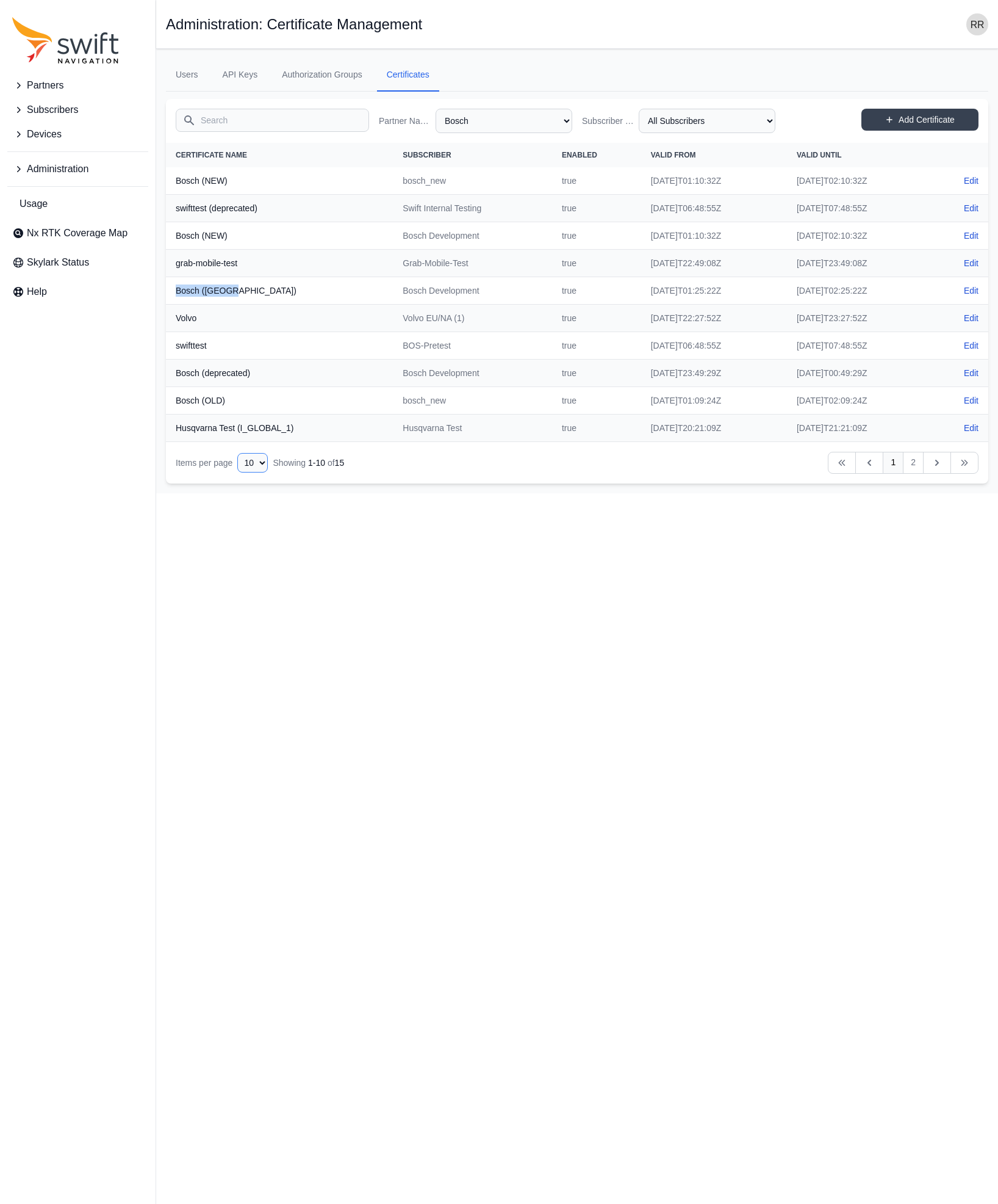
click at [237, 453] on select "10 15 20 25 50" at bounding box center [253, 462] width 31 height 19
select select "50"
click option "50" at bounding box center [0, 0] width 0 height 0
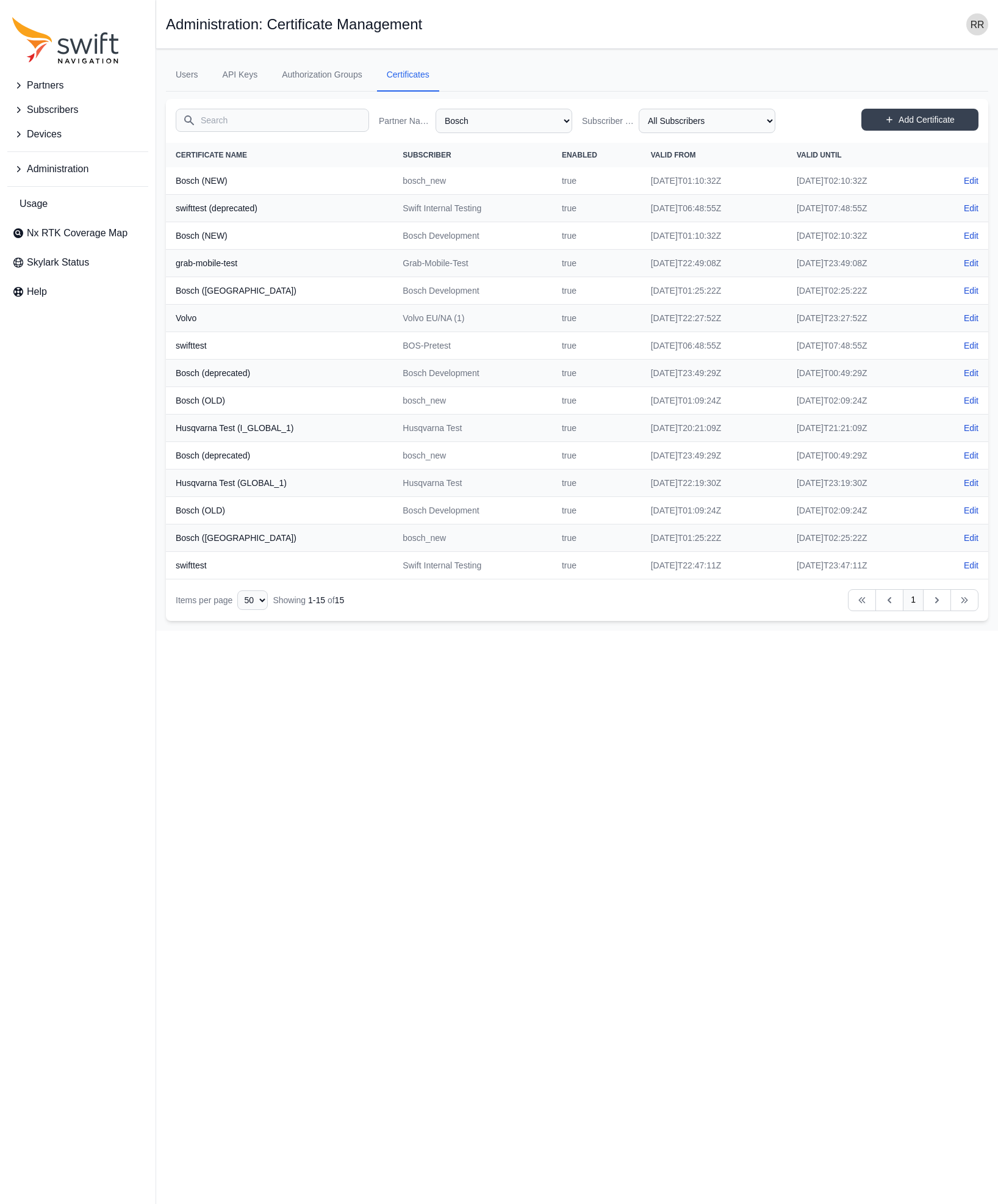
click at [358, 612] on nav "Items per page 10 15 20 25 50 Showing 1 - 15 of 15 Previous Previous 1 Next Next" at bounding box center [577, 601] width 822 height 42
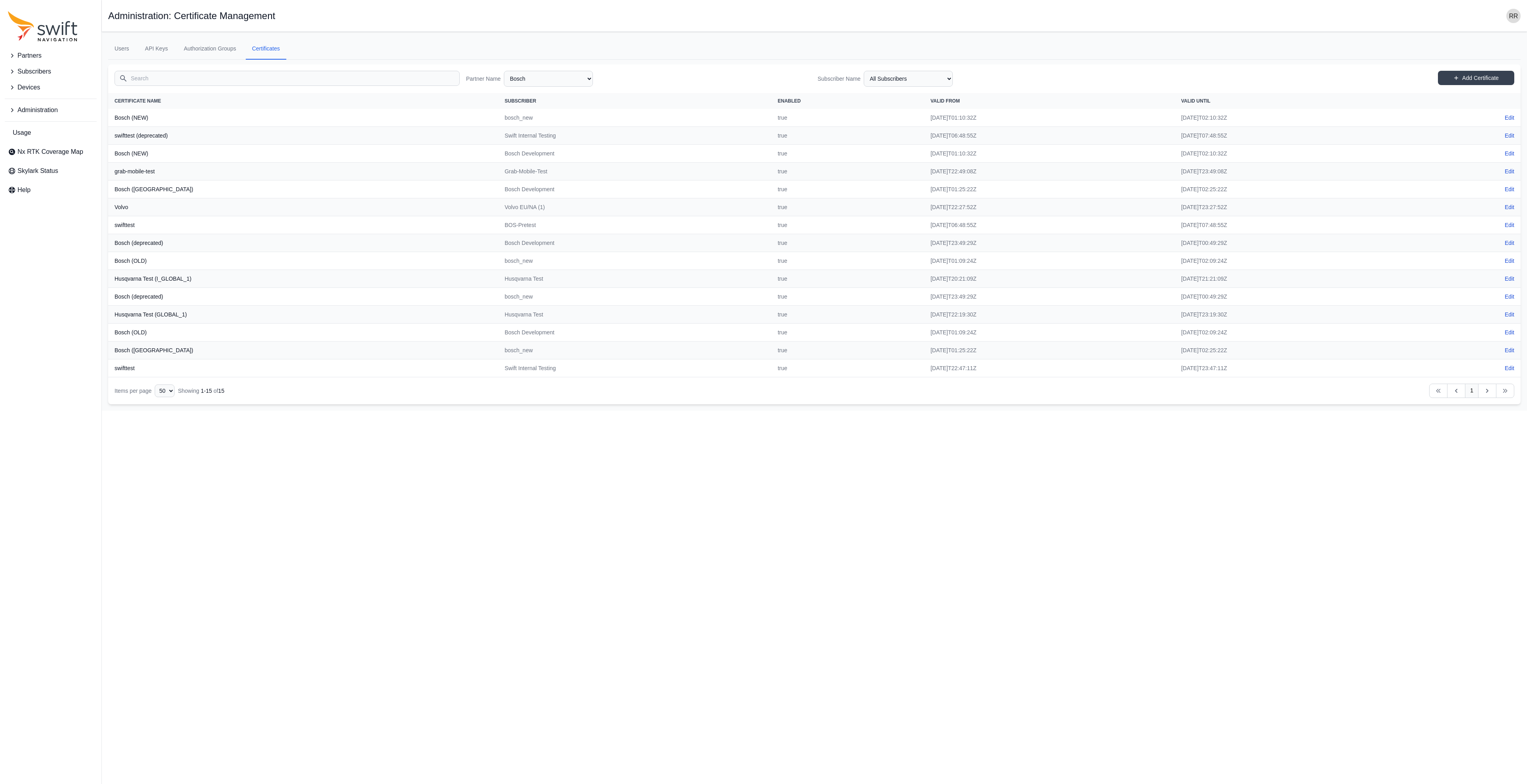
click at [650, 104] on th "Enabled" at bounding box center [848, 101] width 153 height 16
click at [301, 411] on html "Partners Subscribers Devices Administration Usage Nx RTK Coverage Map Skylark S…" at bounding box center [764, 205] width 1527 height 411
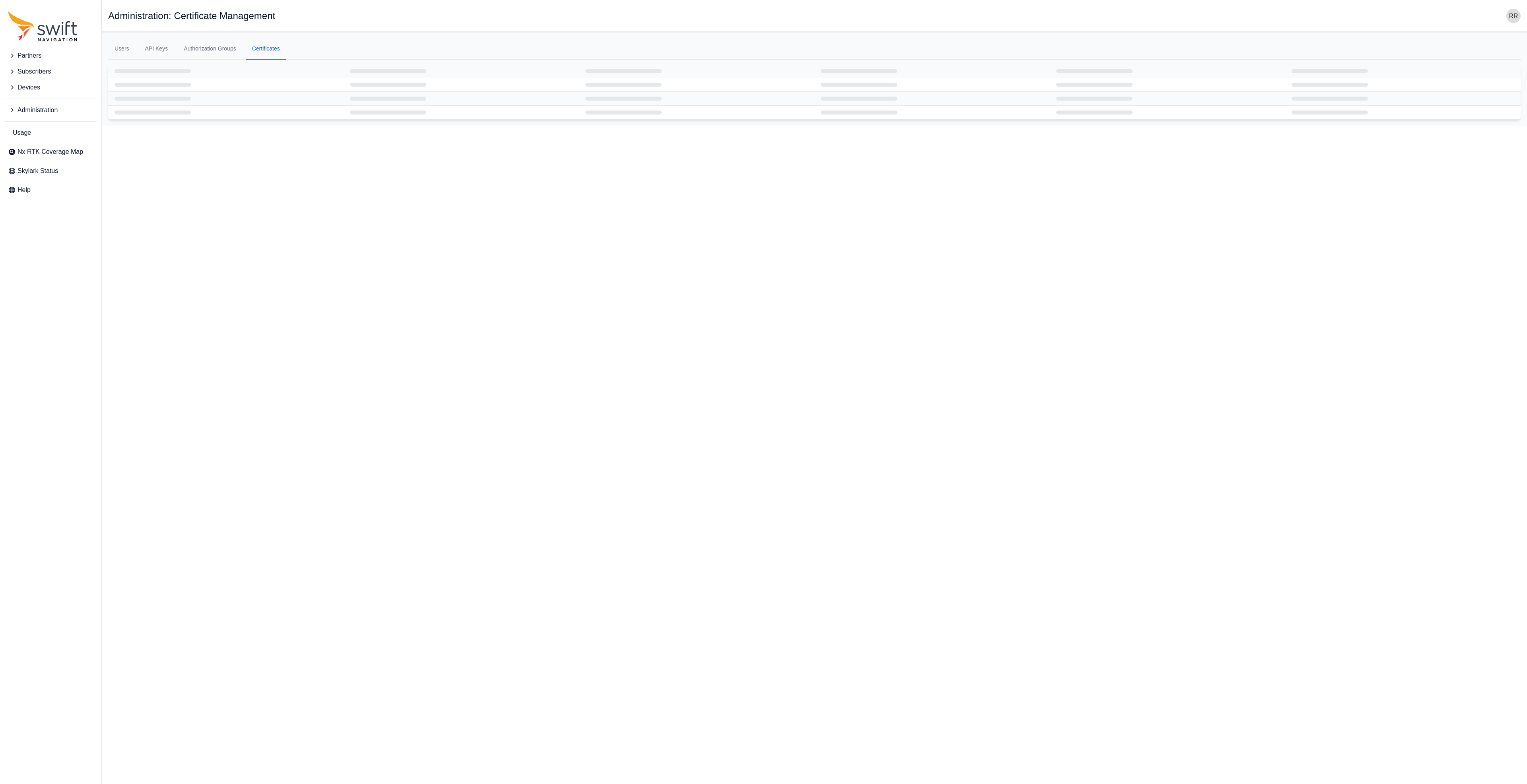
select select
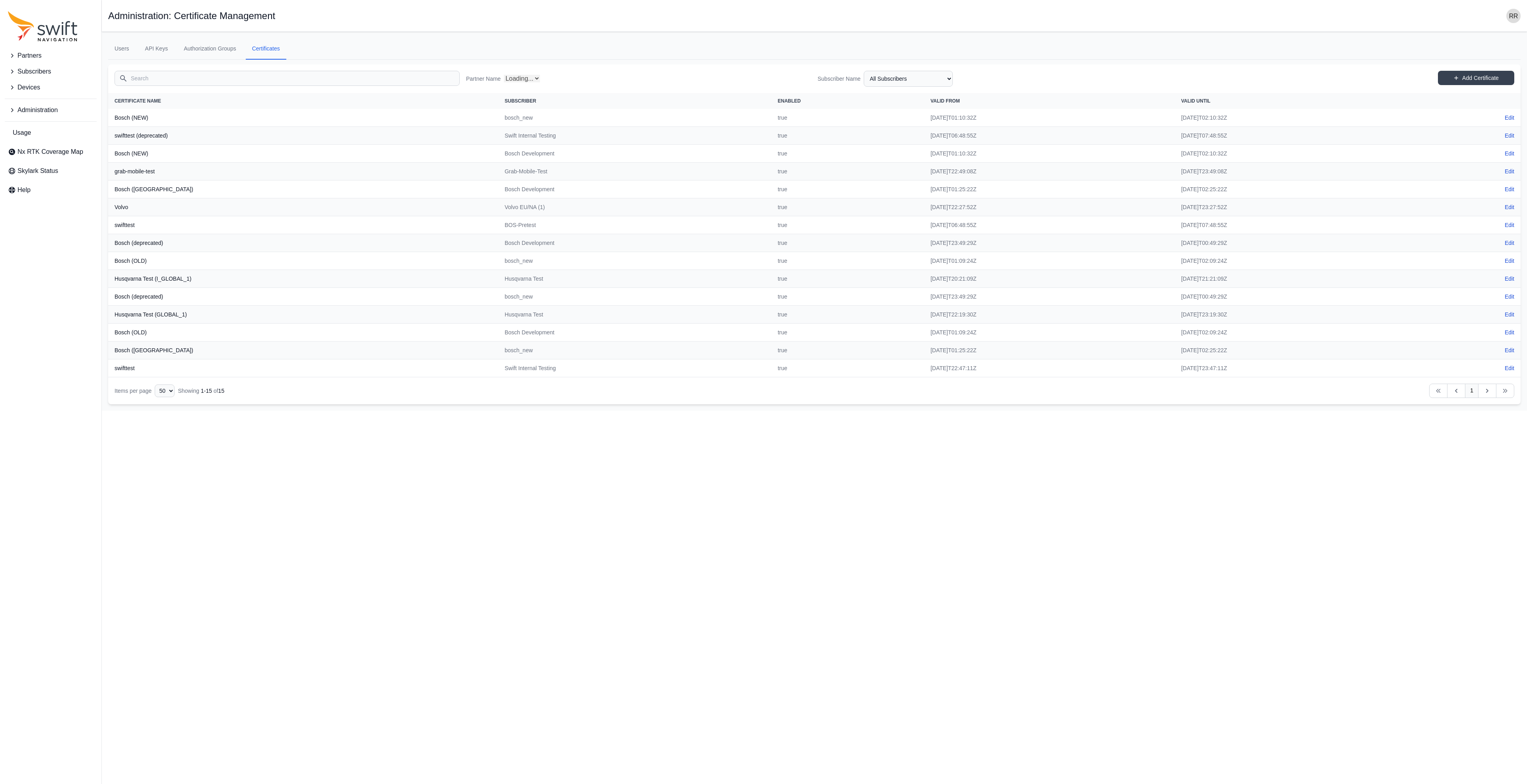
click at [301, 411] on html "Partners Subscribers Devices Administration Usage Nx RTK Coverage Map Skylark S…" at bounding box center [764, 205] width 1527 height 411
select select "e09e50b0-9e02-4a80-90da-74f8161d8cfb"
click at [1512, 191] on link "Edit" at bounding box center [1509, 189] width 9 height 8
click at [1508, 350] on link "Edit" at bounding box center [1509, 350] width 9 height 8
click at [247, 411] on html "Partners Subscribers Devices Administration Usage Nx RTK Coverage Map Skylark S…" at bounding box center [764, 205] width 1527 height 411
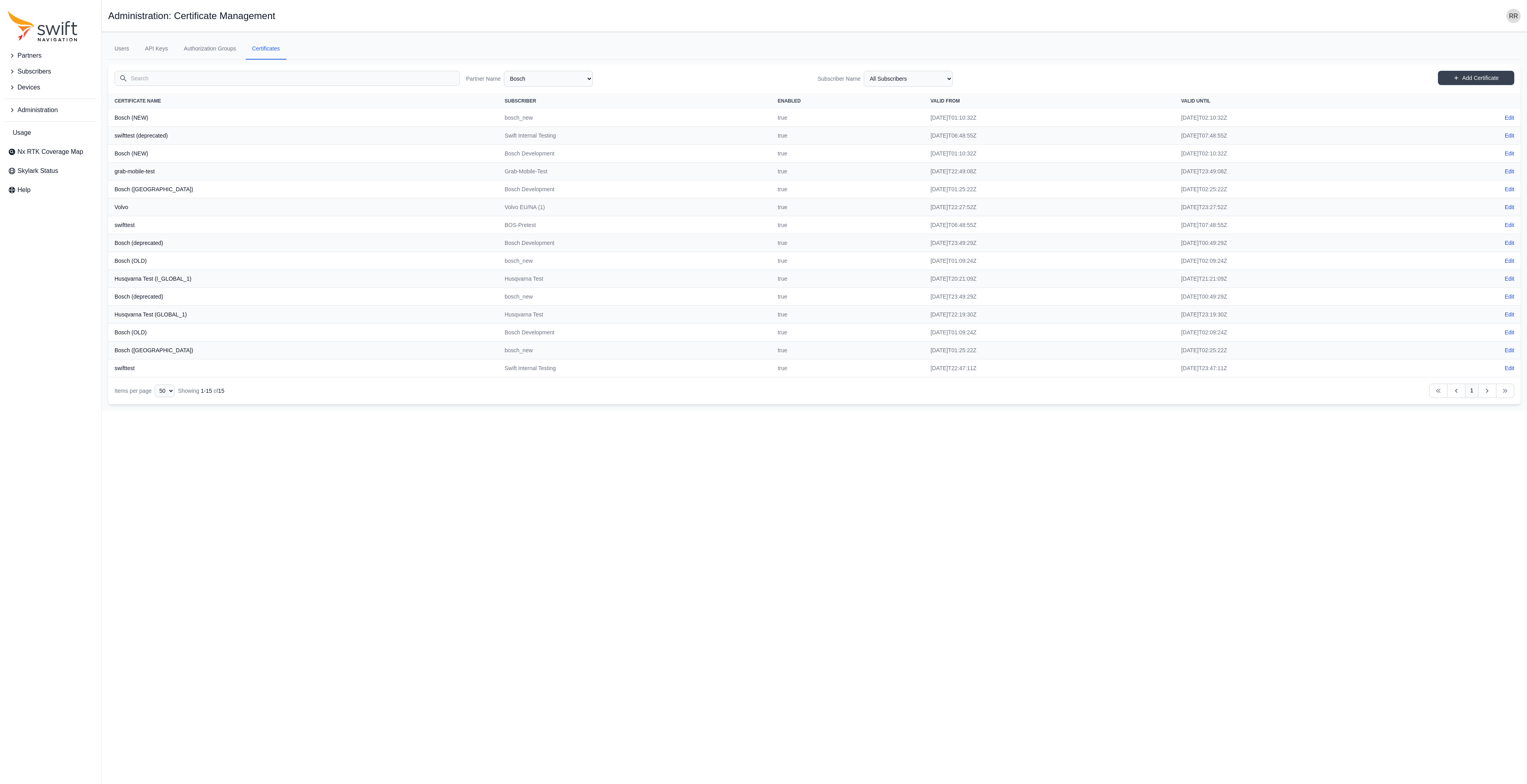
drag, startPoint x: 379, startPoint y: 454, endPoint x: 384, endPoint y: 436, distance: 18.7
click at [379, 411] on html "Partners Subscribers Devices Administration Usage Nx RTK Coverage Map Skylark S…" at bounding box center [764, 205] width 1527 height 411
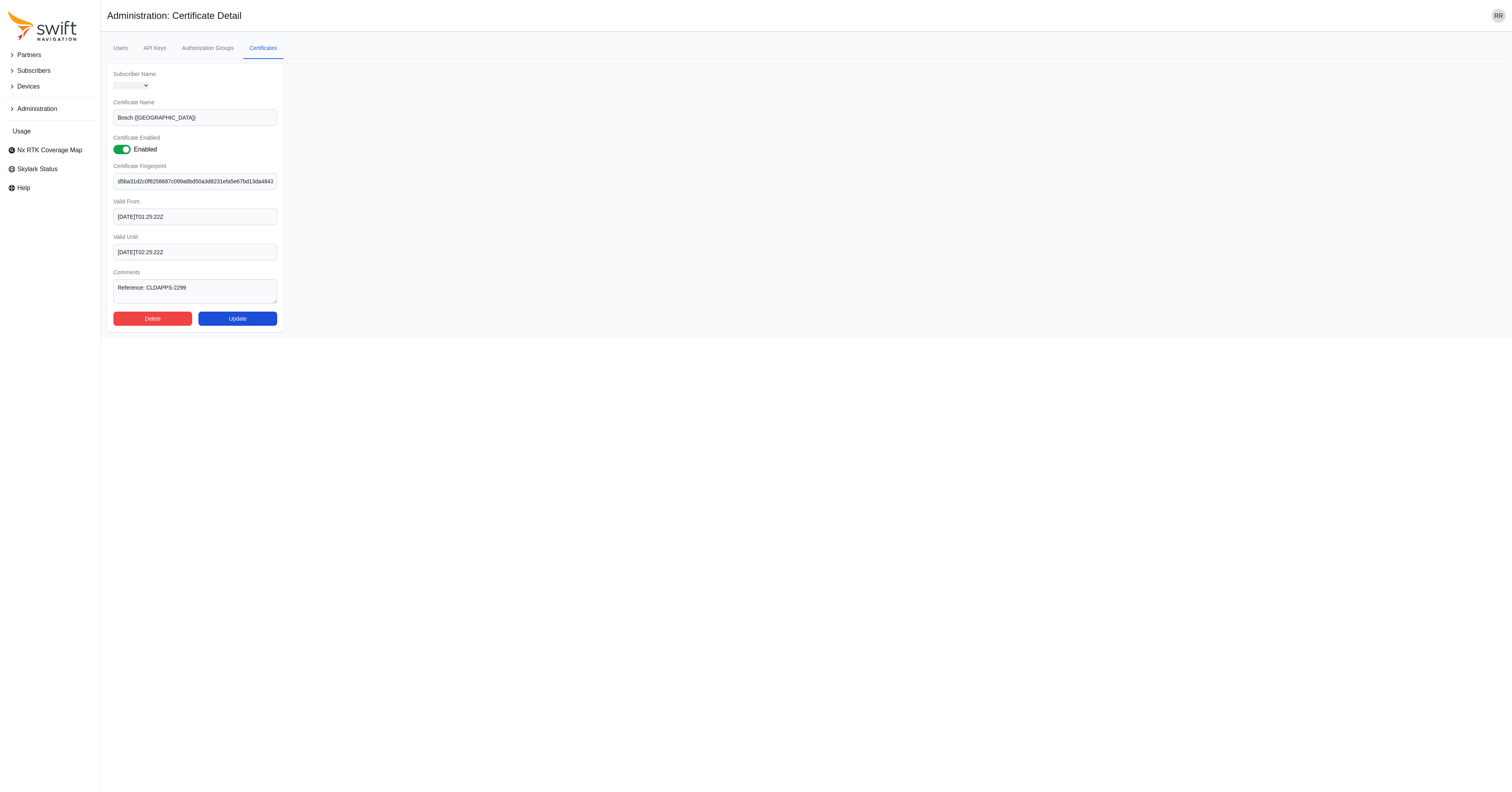
select select "b43f0a7d-dd7d-4ae8-a927-b73cea2dd96c"
click at [278, 92] on div "Subscriber Name Select a Subscriber Backend Tests Bosch Development bosch_new V…" at bounding box center [195, 201] width 177 height 275
click at [498, 284] on form "Subscriber Name Select a Subscriber Backend Tests Bosch Development bosch_new V…" at bounding box center [806, 201] width 1399 height 275
select select "975d8786-9359-43ab-aeb9-437643dfed1f"
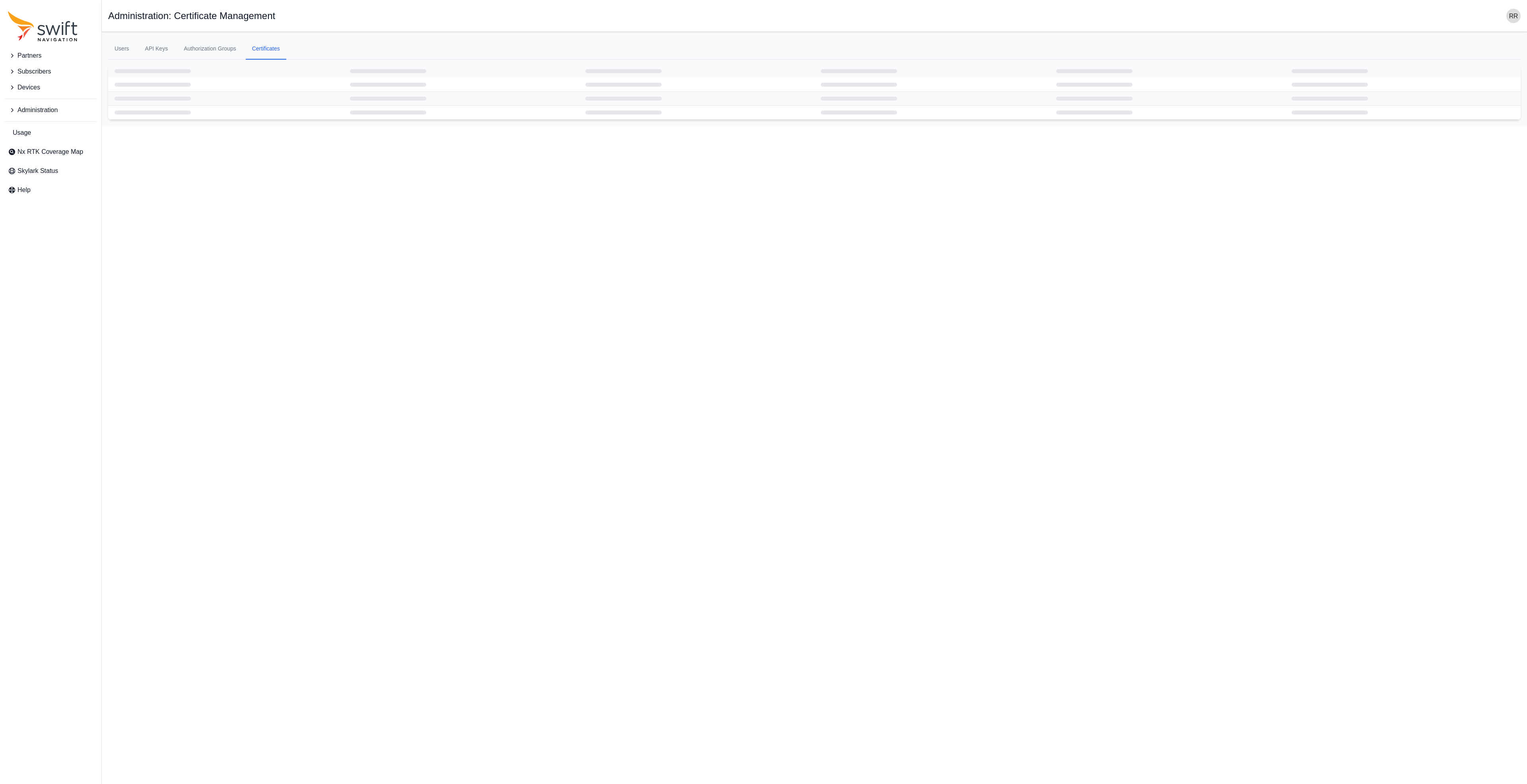
select select
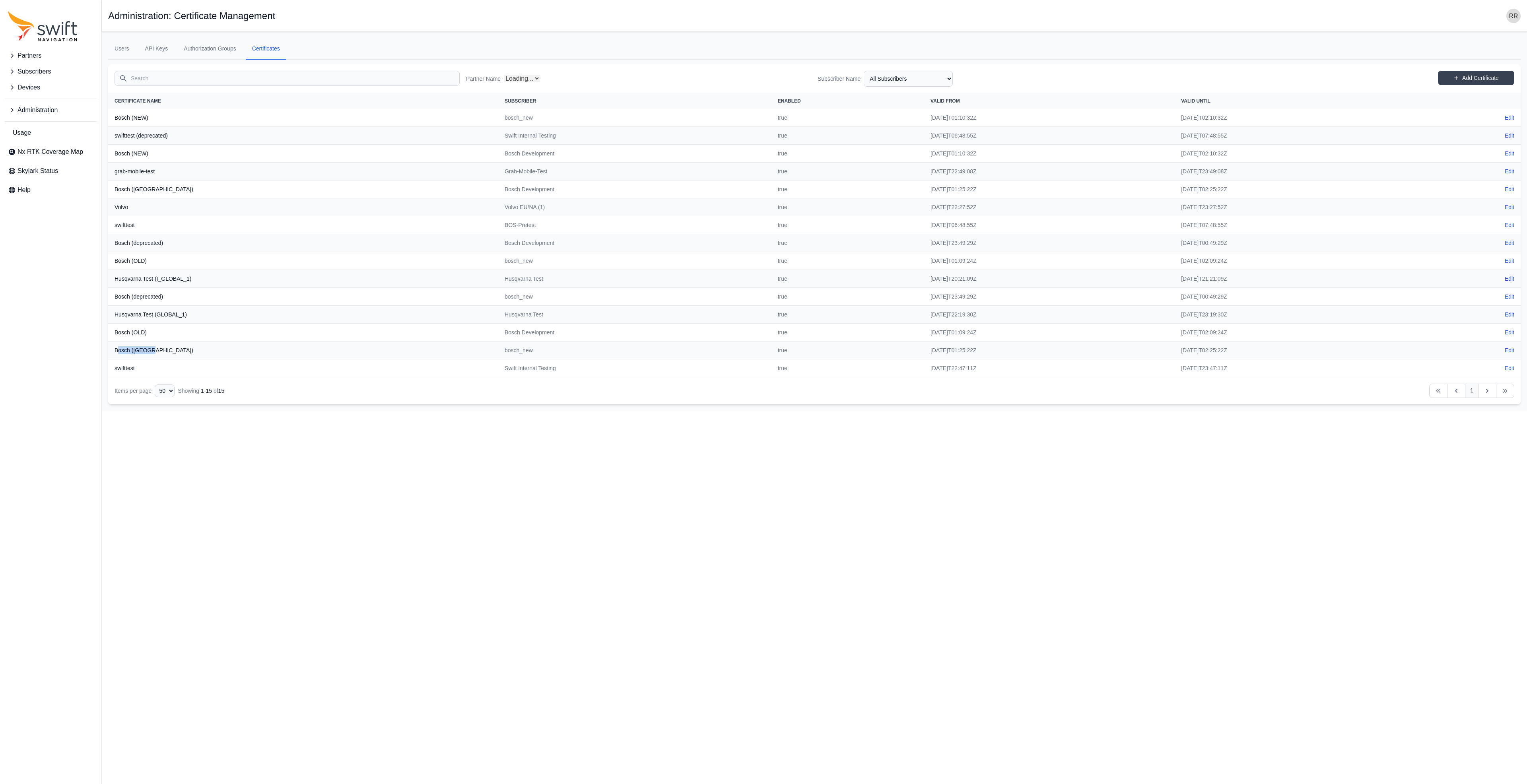
select select "e09e50b0-9e02-4a80-90da-74f8161d8cfb"
drag, startPoint x: 152, startPoint y: 354, endPoint x: 91, endPoint y: 343, distance: 62.0
click at [108, 343] on div "Certificate Name Subscriber Enabled Valid From Valid Until Actions Bosch (NEW) …" at bounding box center [814, 235] width 1413 height 284
click at [171, 351] on th "Bosch ([GEOGRAPHIC_DATA])" at bounding box center [303, 350] width 390 height 18
drag, startPoint x: 154, startPoint y: 353, endPoint x: 112, endPoint y: 351, distance: 42.0
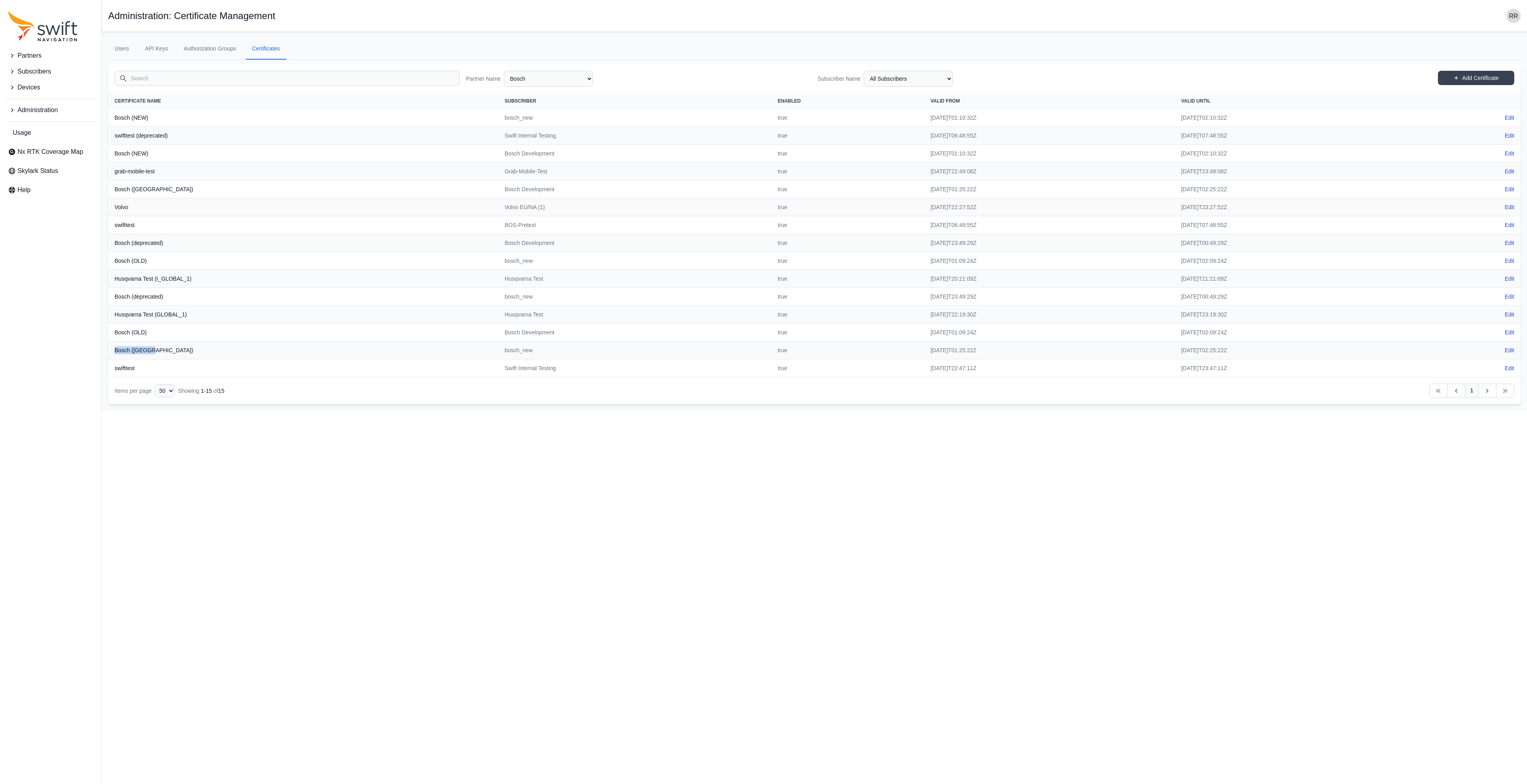
click at [112, 351] on th "Bosch ([GEOGRAPHIC_DATA])" at bounding box center [303, 350] width 390 height 18
copy th "Bosch ([GEOGRAPHIC_DATA])"
click at [1508, 350] on link "Edit" at bounding box center [1509, 350] width 9 height 8
click at [1509, 191] on link "Edit" at bounding box center [1509, 189] width 9 height 8
drag, startPoint x: 217, startPoint y: 345, endPoint x: 111, endPoint y: 347, distance: 106.0
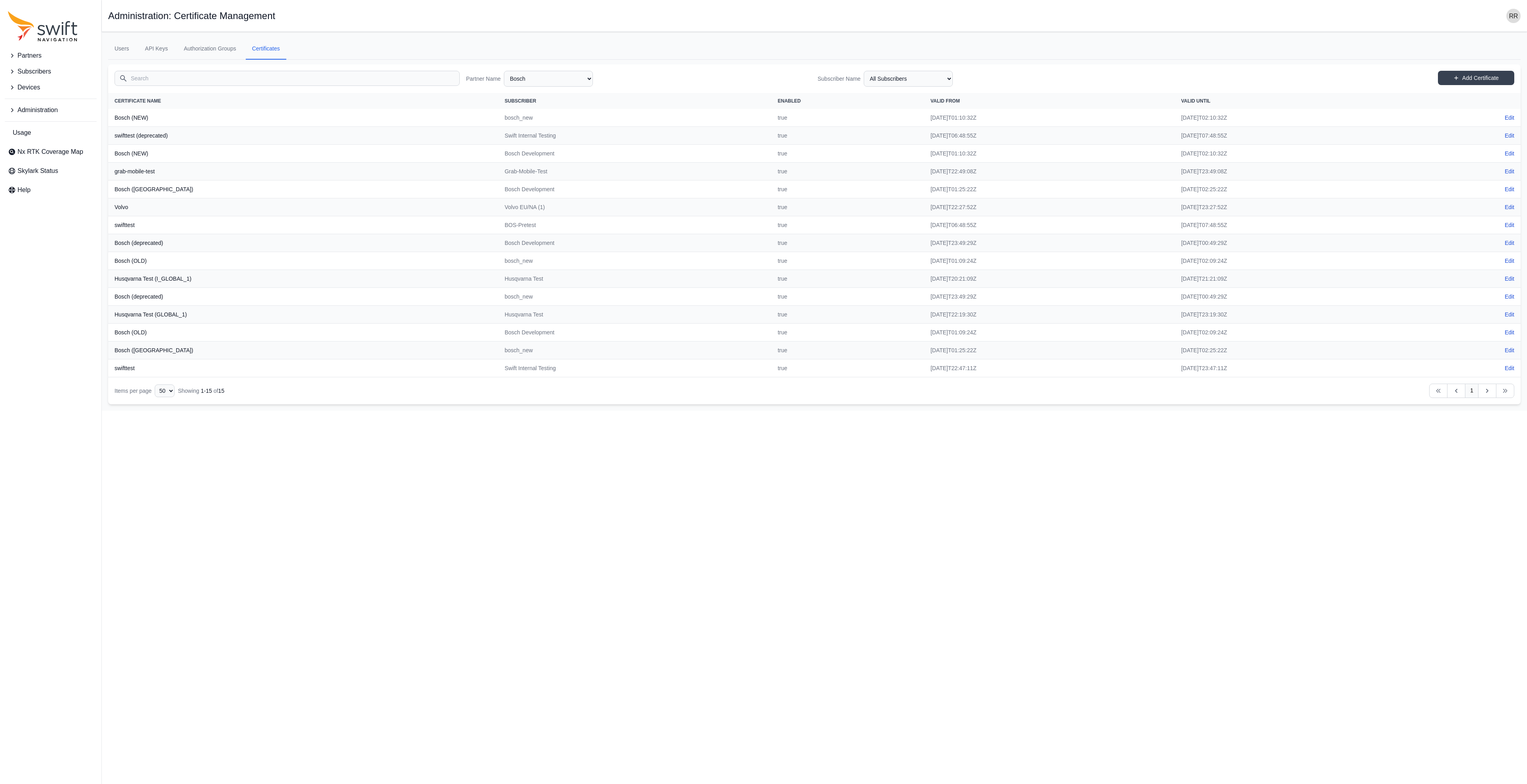
click at [111, 347] on th "Bosch ([GEOGRAPHIC_DATA])" at bounding box center [303, 350] width 390 height 18
drag, startPoint x: 113, startPoint y: 348, endPoint x: 172, endPoint y: 348, distance: 59.0
click at [172, 348] on th "Bosch ([GEOGRAPHIC_DATA])" at bounding box center [303, 350] width 390 height 18
copy th "Bosch ([GEOGRAPHIC_DATA])"
click at [165, 78] on input "Search" at bounding box center [287, 78] width 345 height 15
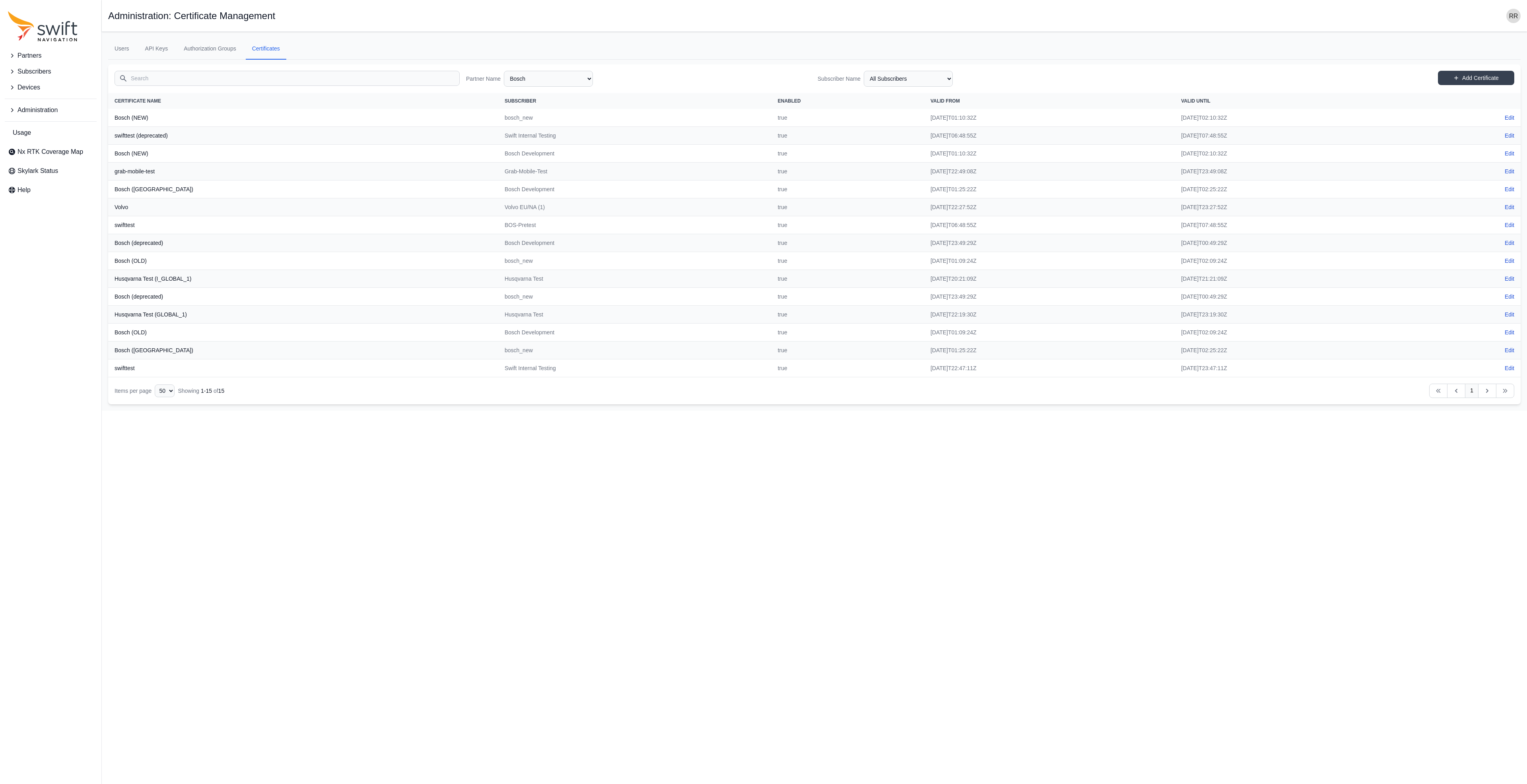
type input "Bosch ([GEOGRAPHIC_DATA])"
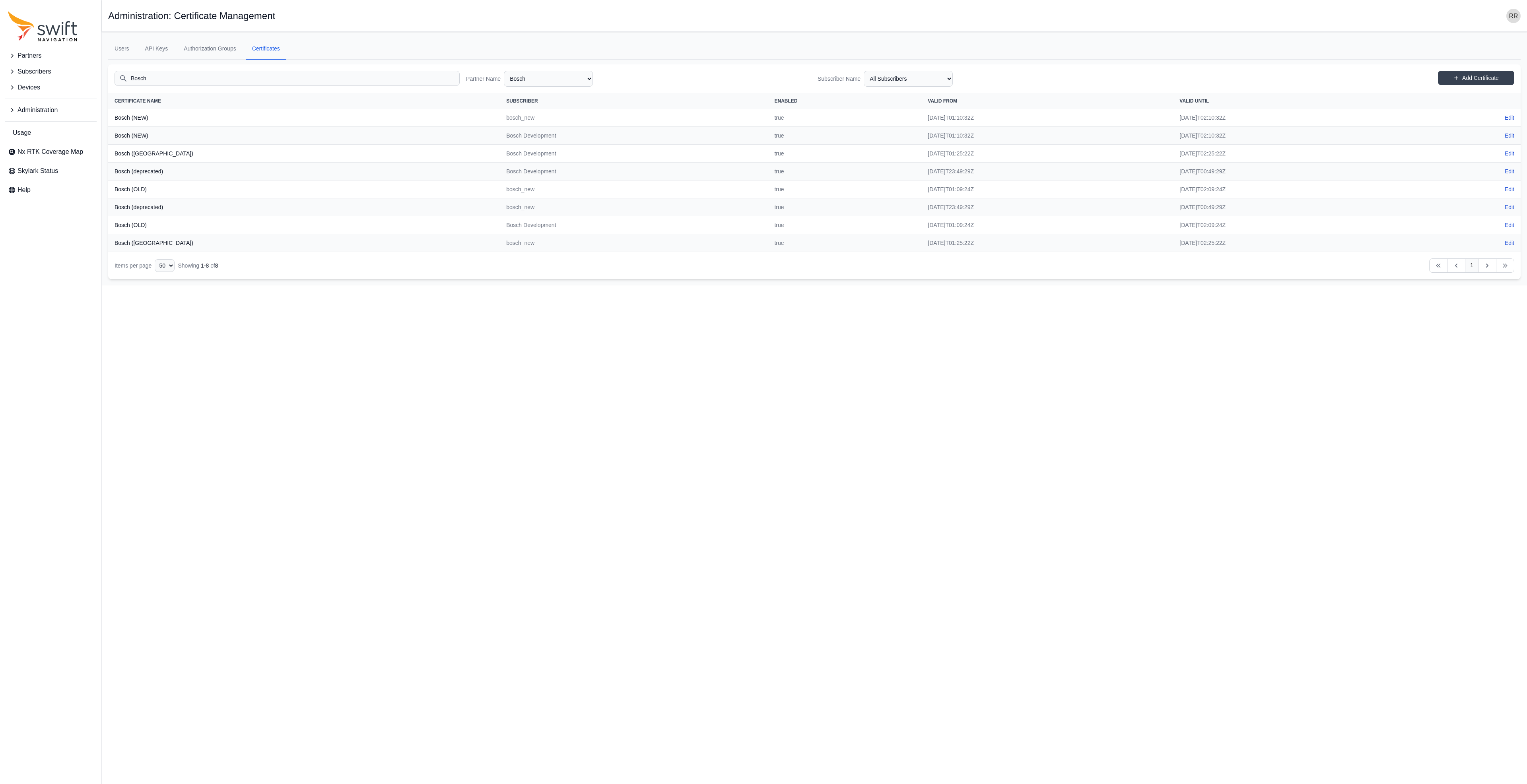
type input "Bosch"
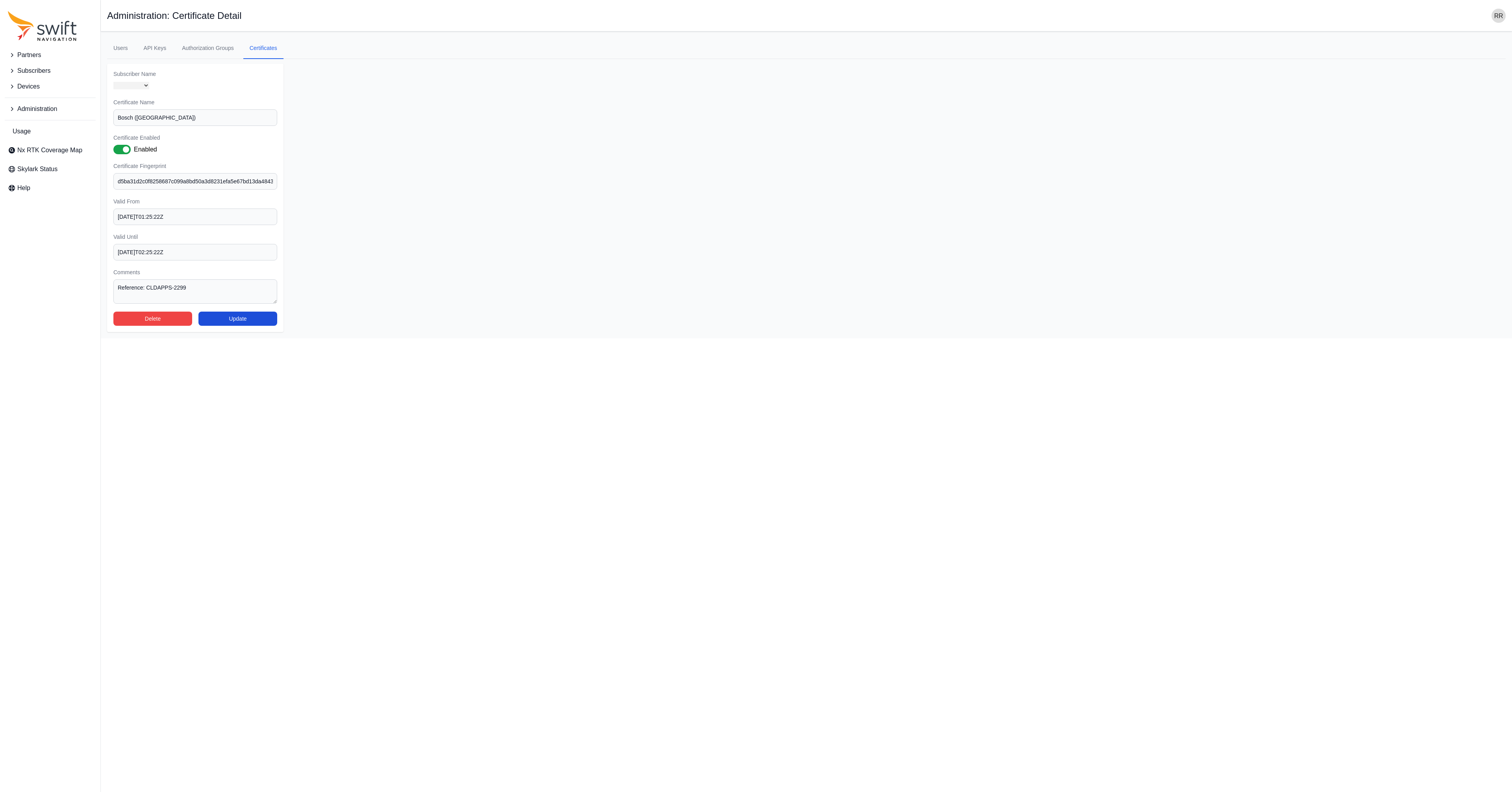
select select "975d8786-9359-43ab-aeb9-437643dfed1f"
select select "b43f0a7d-dd7d-4ae8-a927-b73cea2dd96c"
select select "975d8786-9359-43ab-aeb9-437643dfed1f"
select select "b43f0a7d-dd7d-4ae8-a927-b73cea2dd96c"
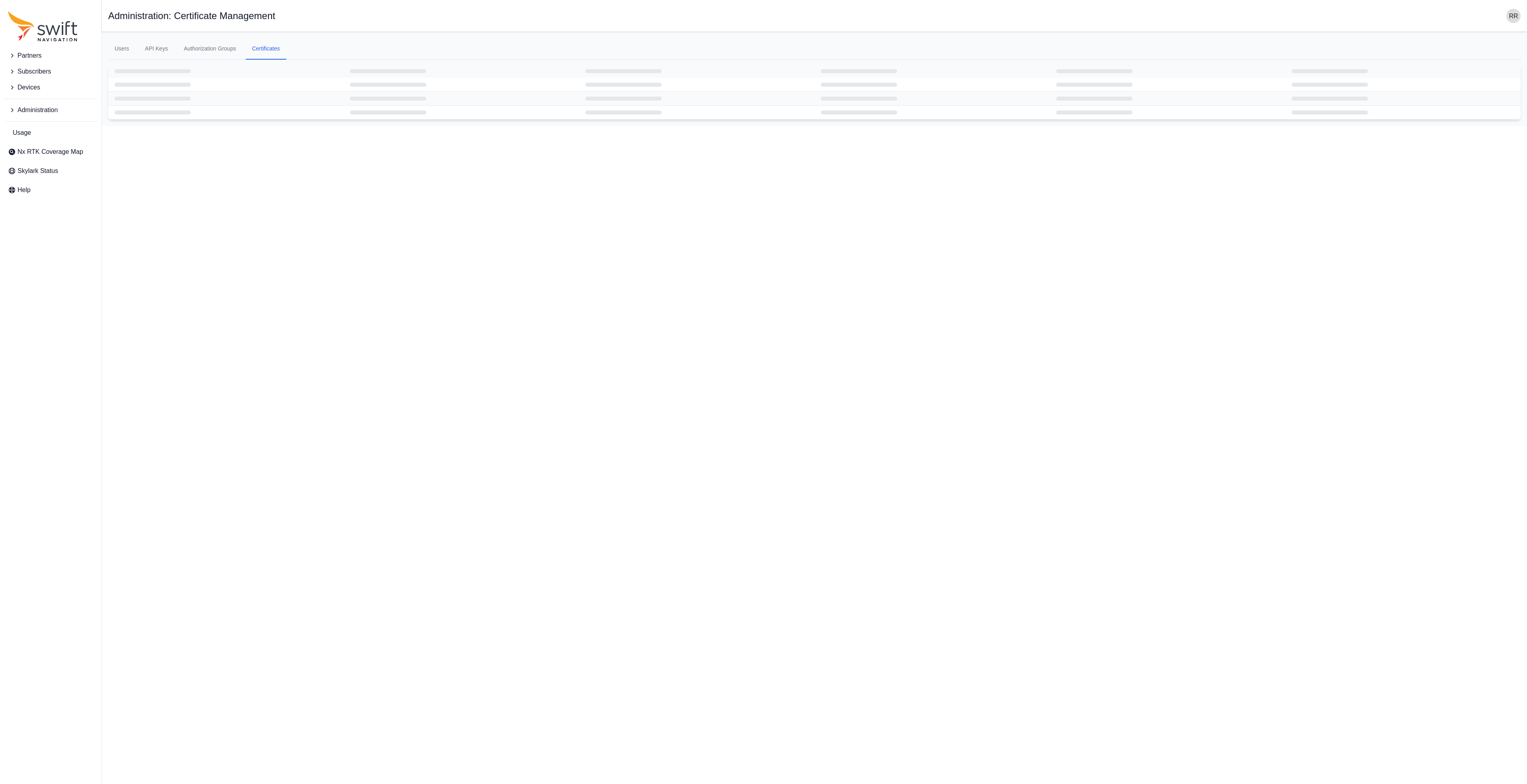
select select
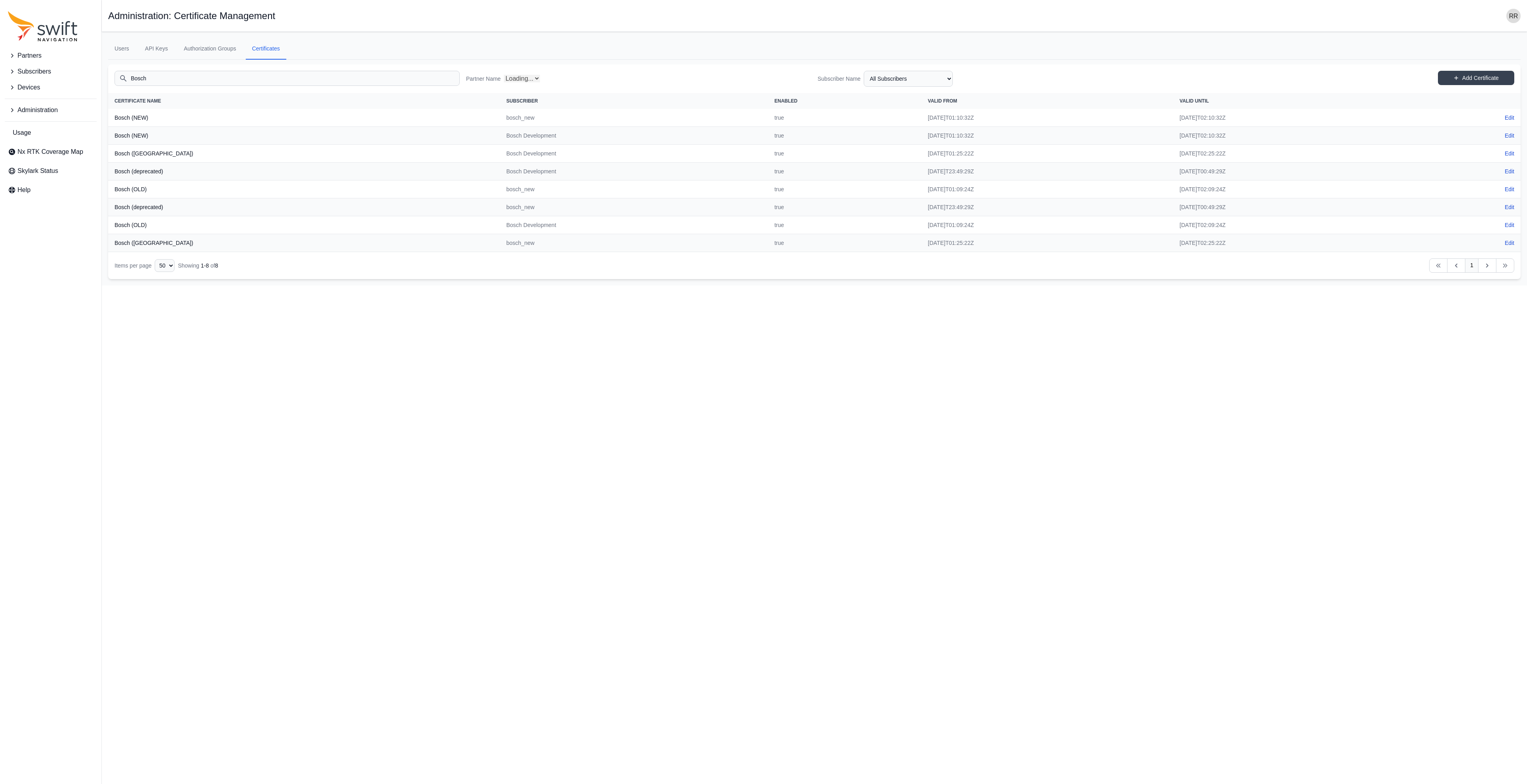
select select "e09e50b0-9e02-4a80-90da-74f8161d8cfb"
click at [289, 286] on html "Partners Subscribers Devices Administration Usage Nx RTK Coverage Map Skylark S…" at bounding box center [764, 143] width 1527 height 286
